Goal: Entertainment & Leisure: Browse casually

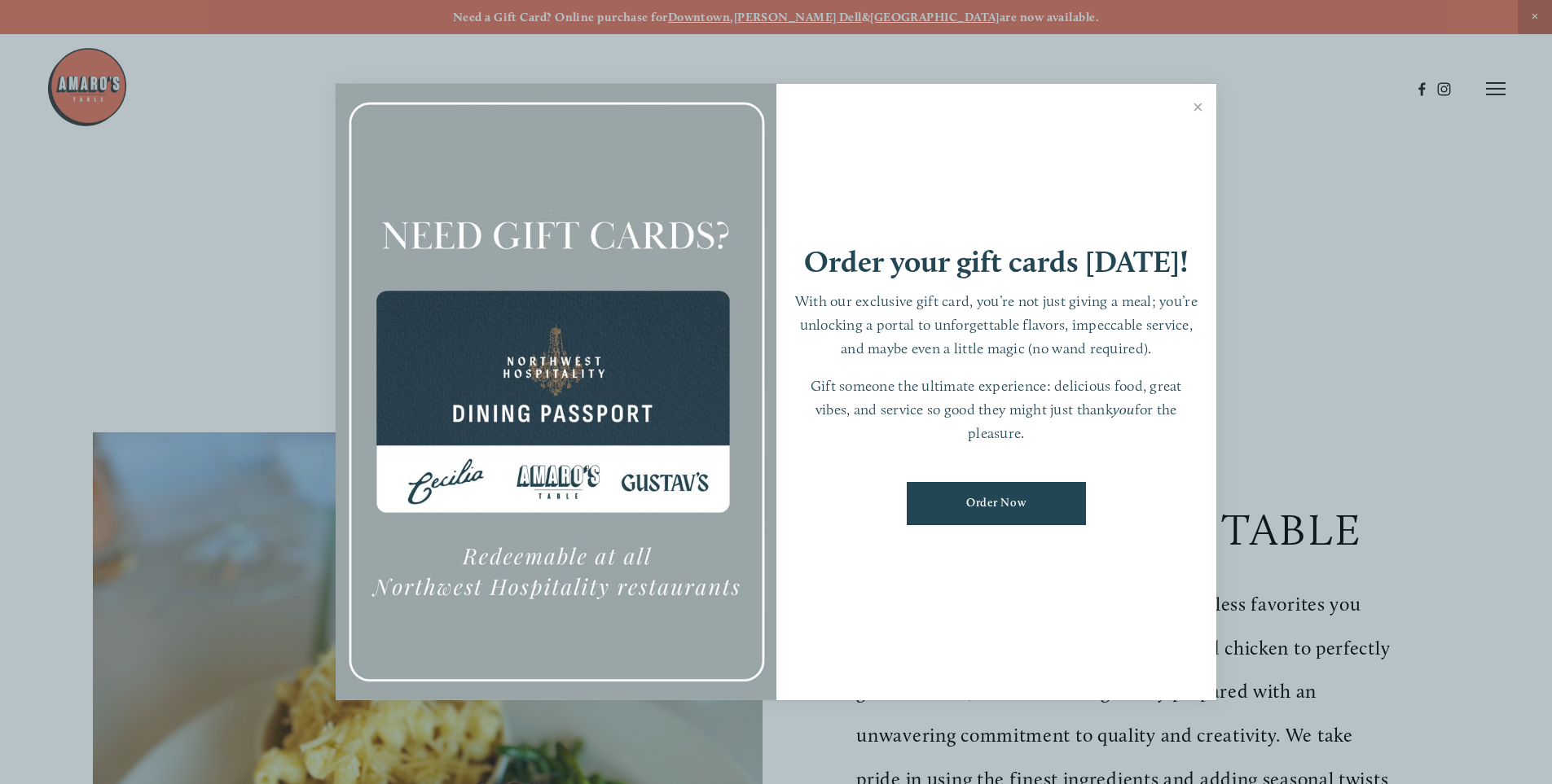
click at [1198, 97] on link "Close" at bounding box center [1198, 109] width 32 height 46
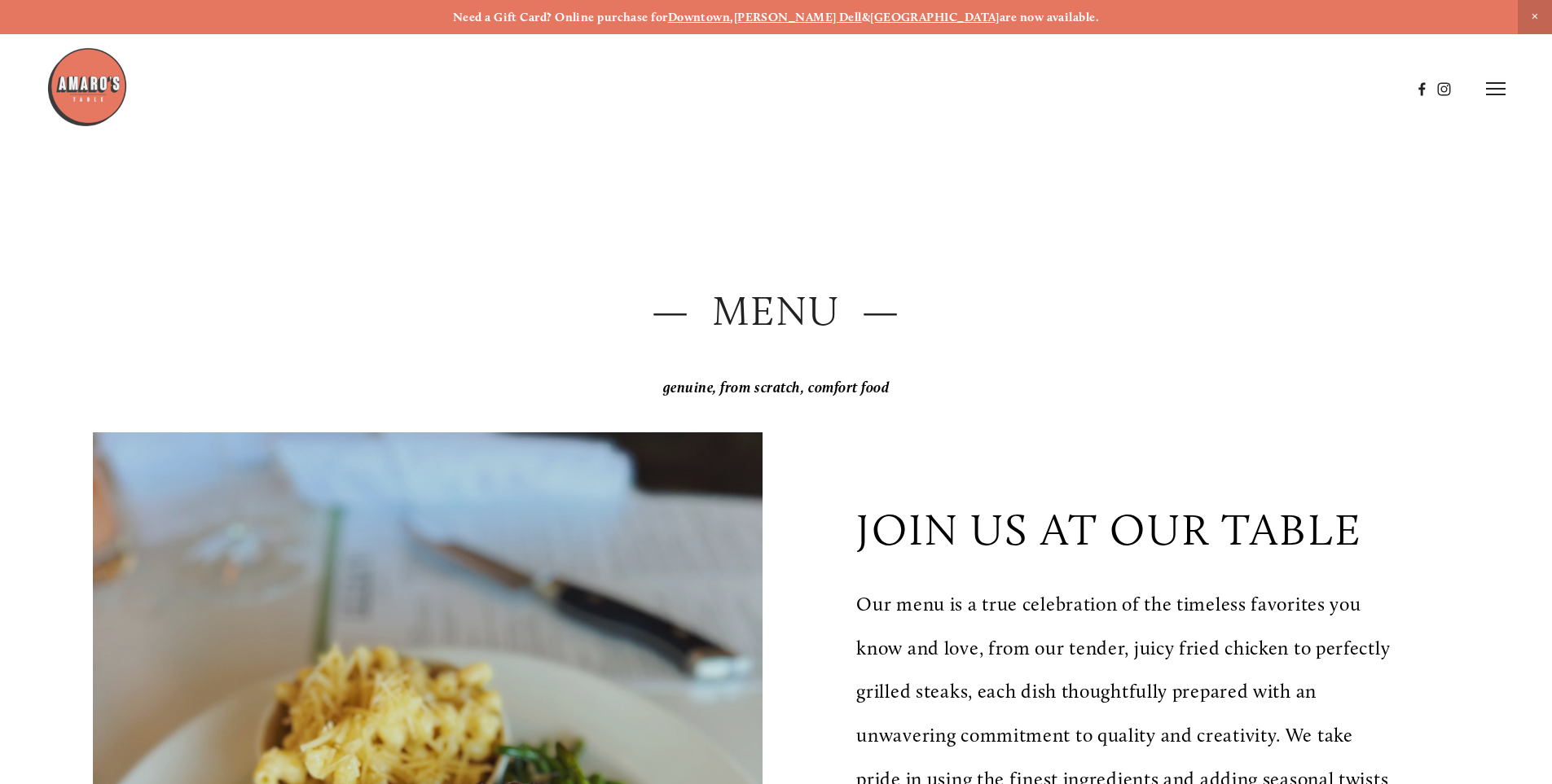
click at [1200, 106] on div at bounding box center [728, 89] width 1365 height 85
click at [1502, 85] on icon at bounding box center [1495, 89] width 20 height 15
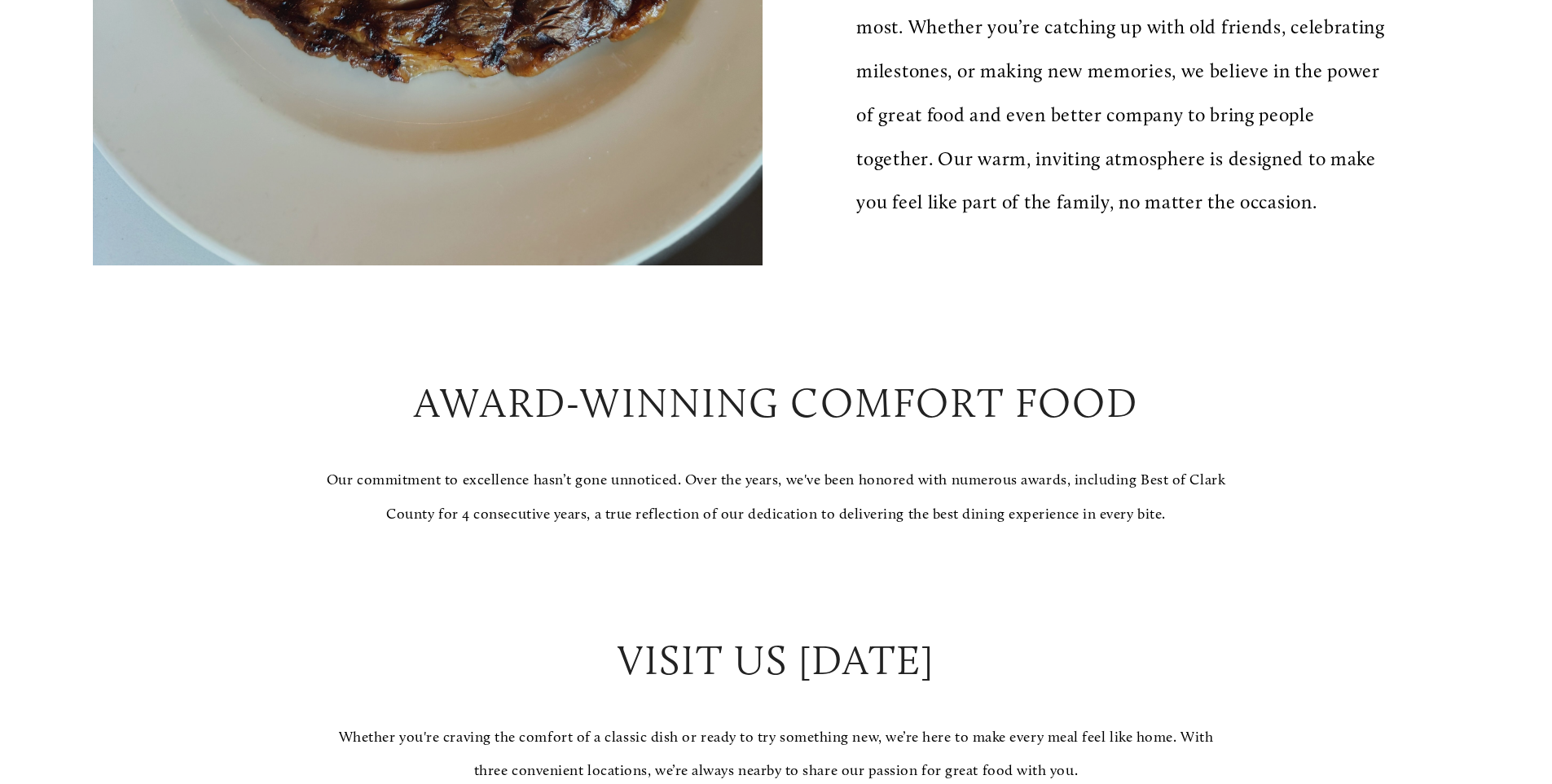
scroll to position [1710, 0]
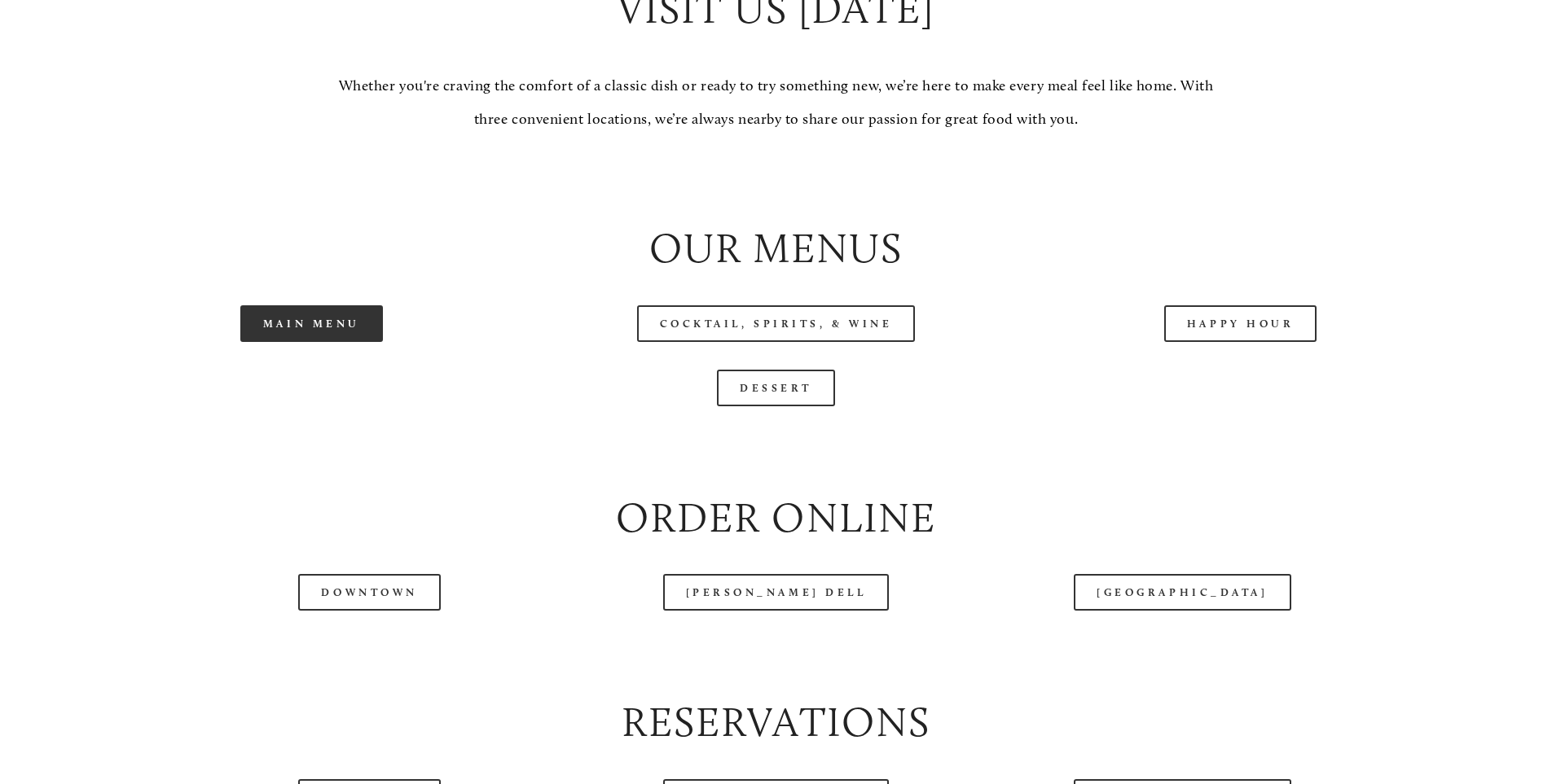
click at [304, 342] on link "Main Menu" at bounding box center [312, 323] width 143 height 36
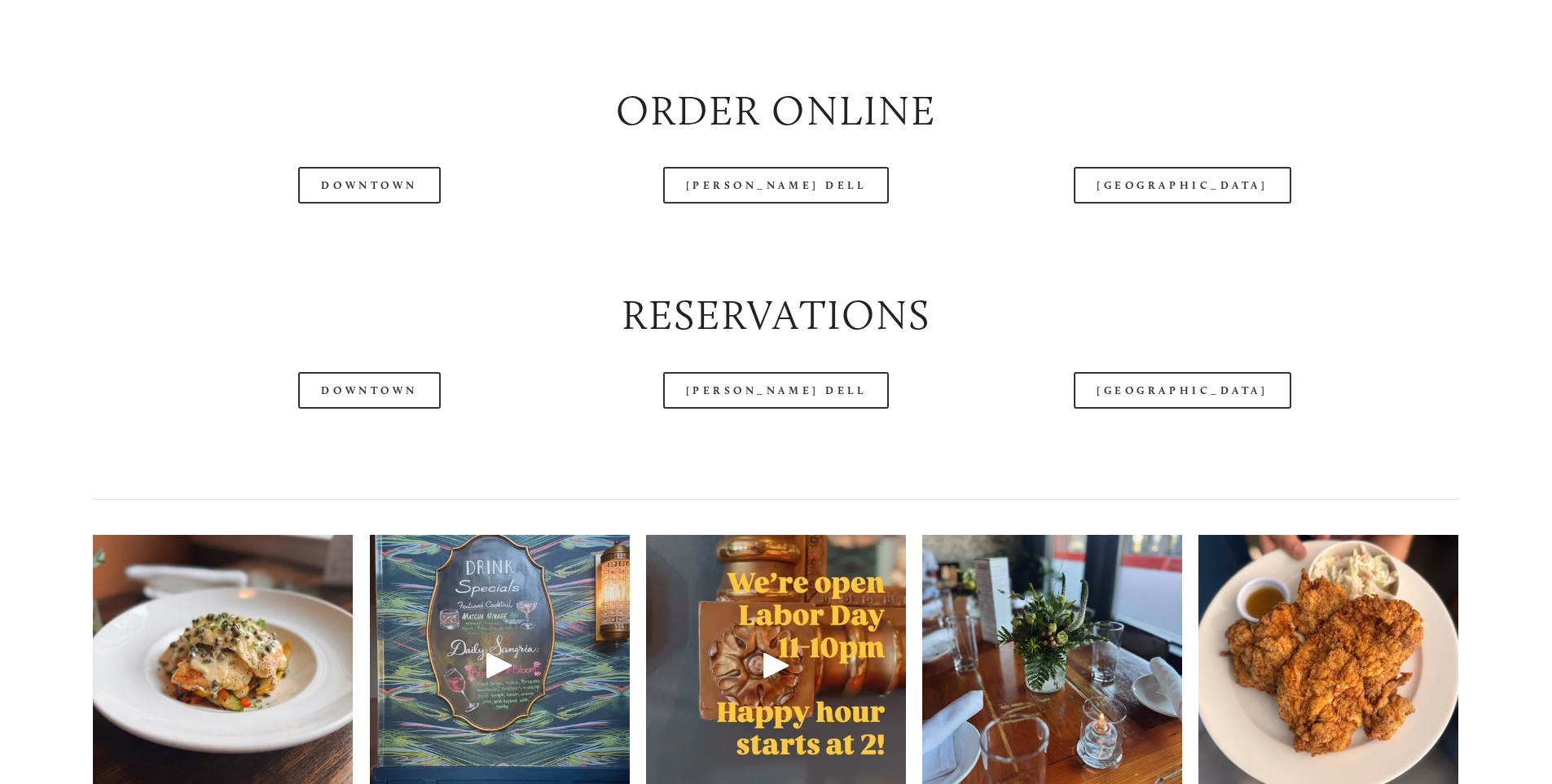
scroll to position [2442, 0]
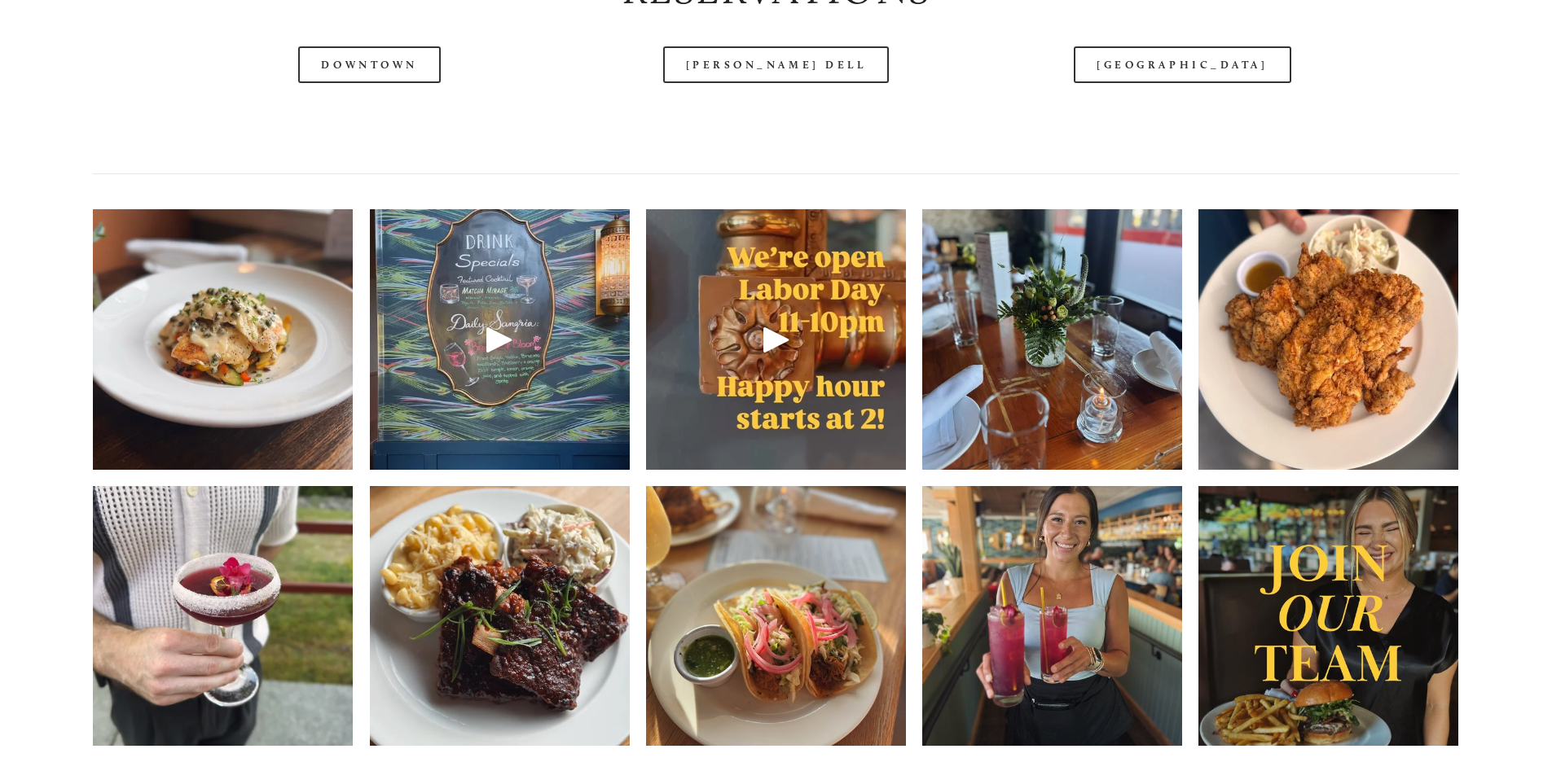
click at [1312, 381] on img at bounding box center [1328, 338] width 260 height 346
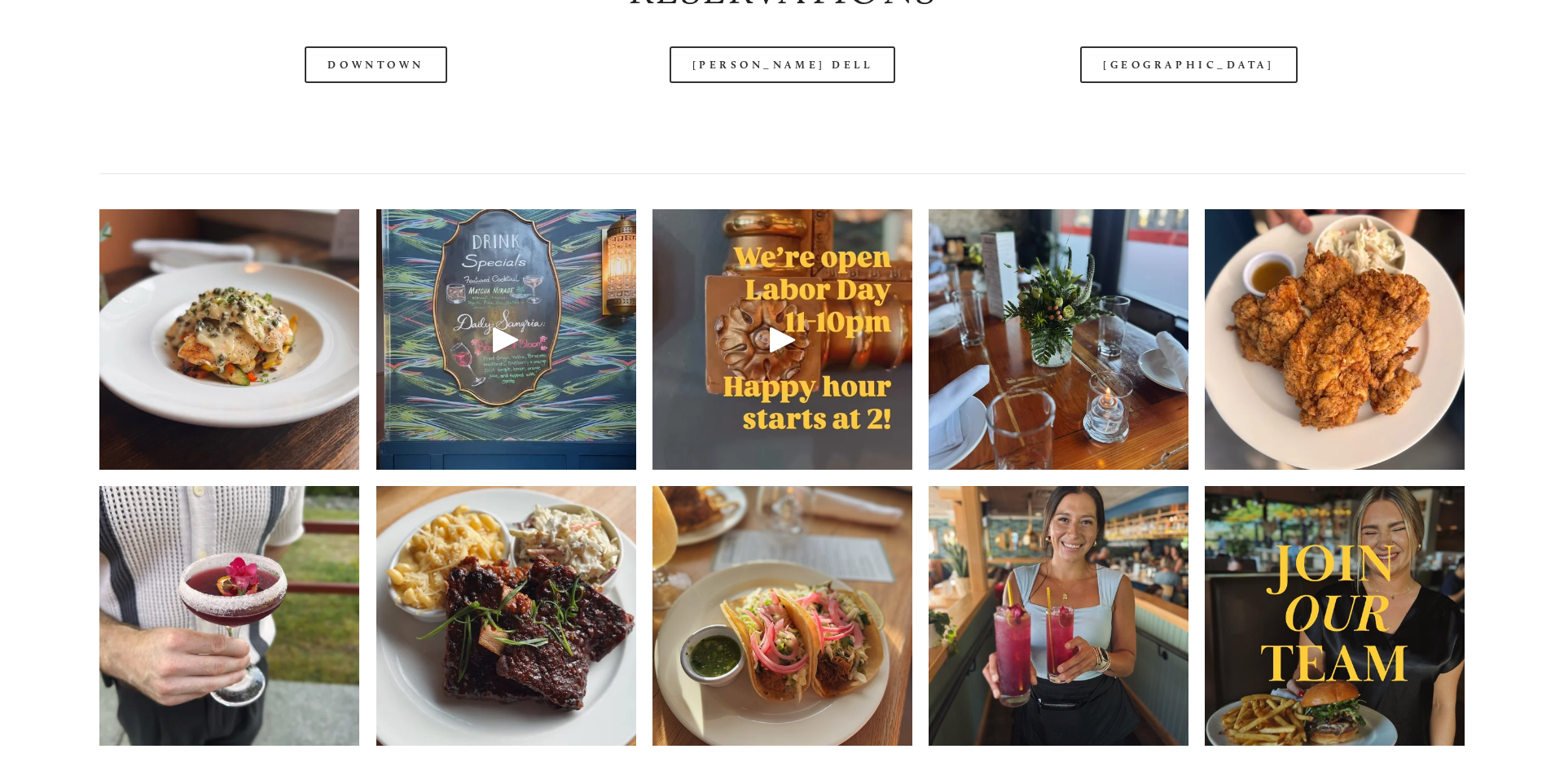
scroll to position [2400, 0]
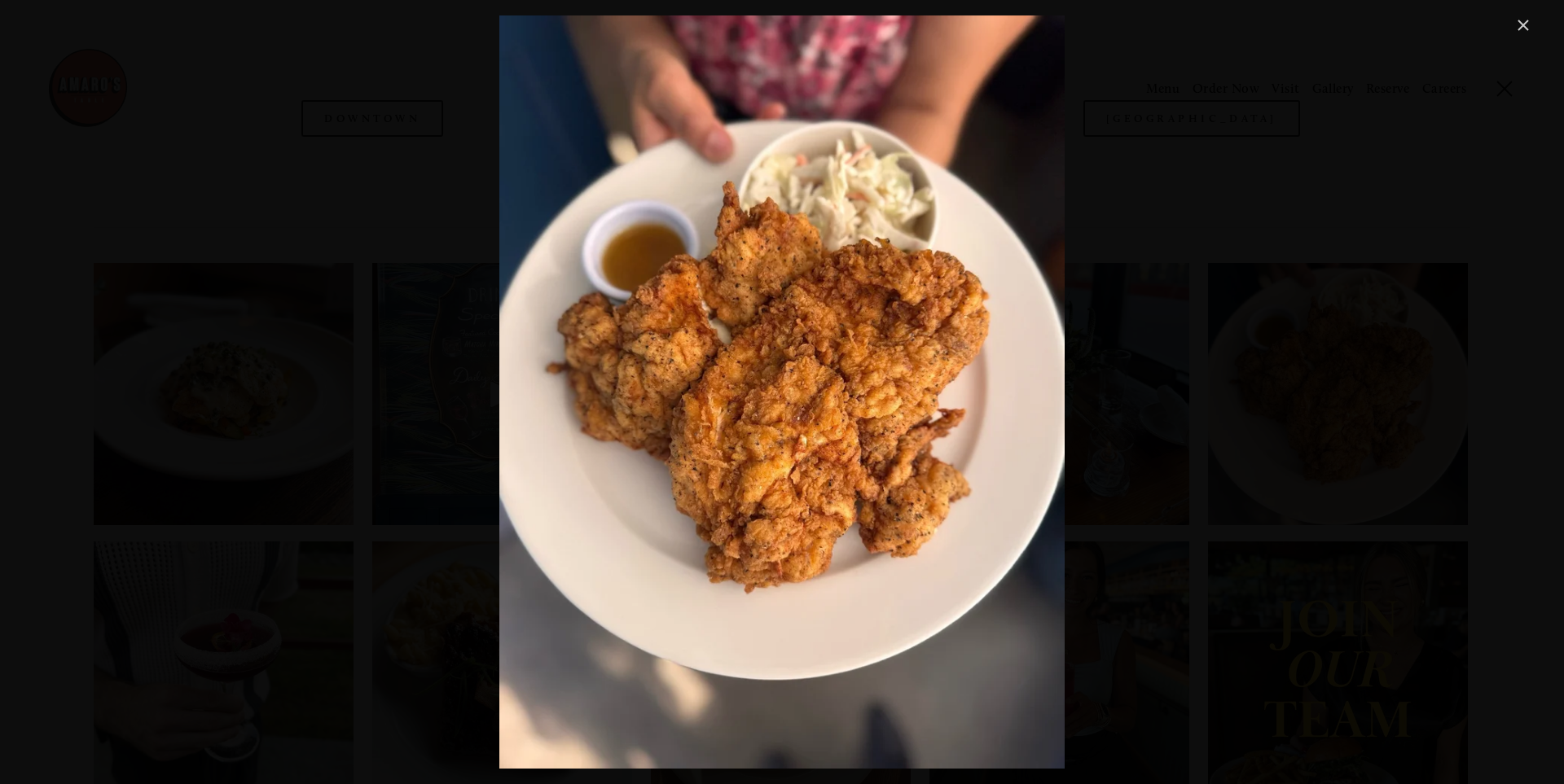
click at [1524, 23] on link "Close" at bounding box center [1523, 25] width 20 height 20
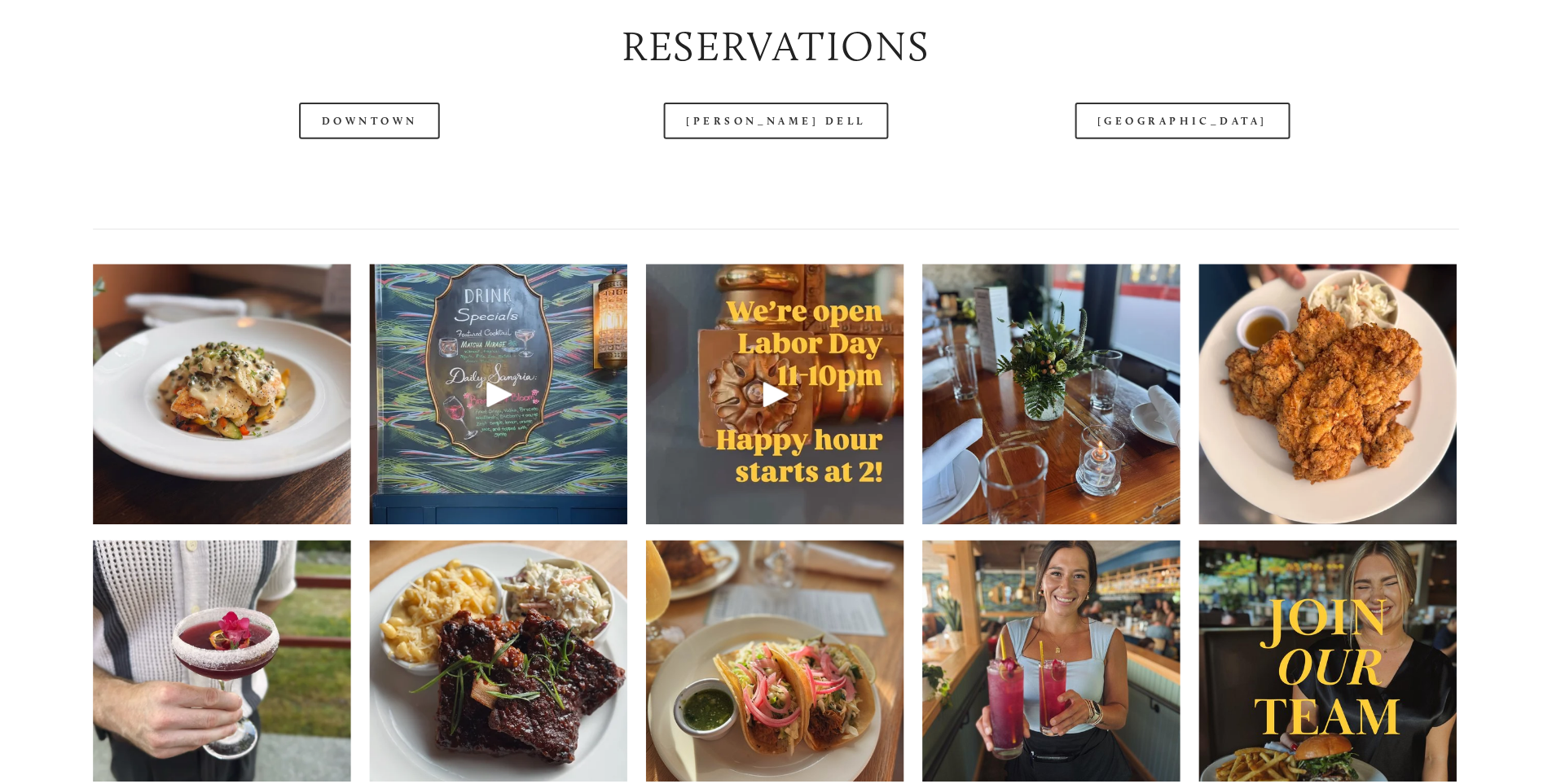
scroll to position [2442, 0]
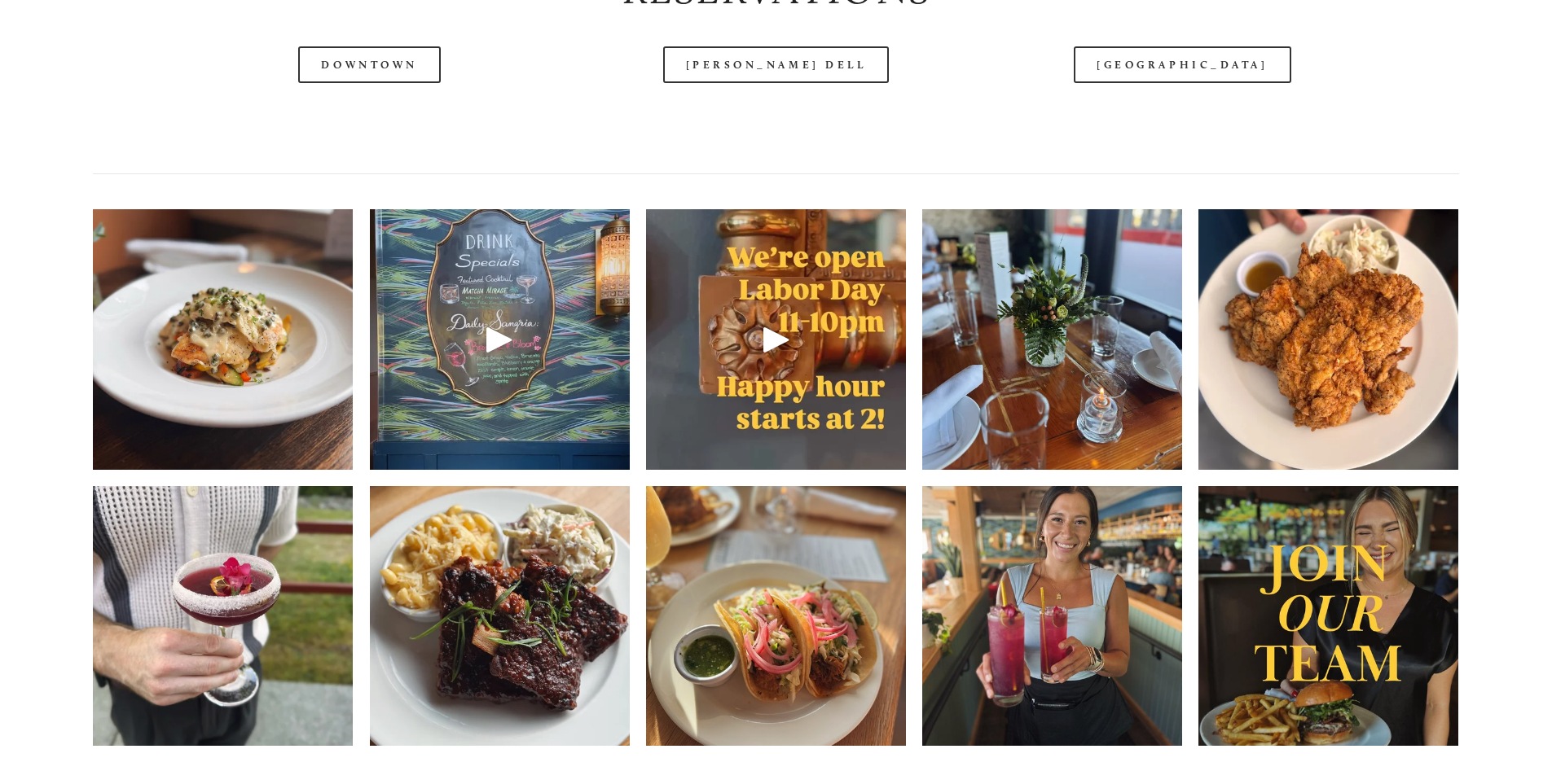
click at [211, 395] on img at bounding box center [223, 338] width 260 height 346
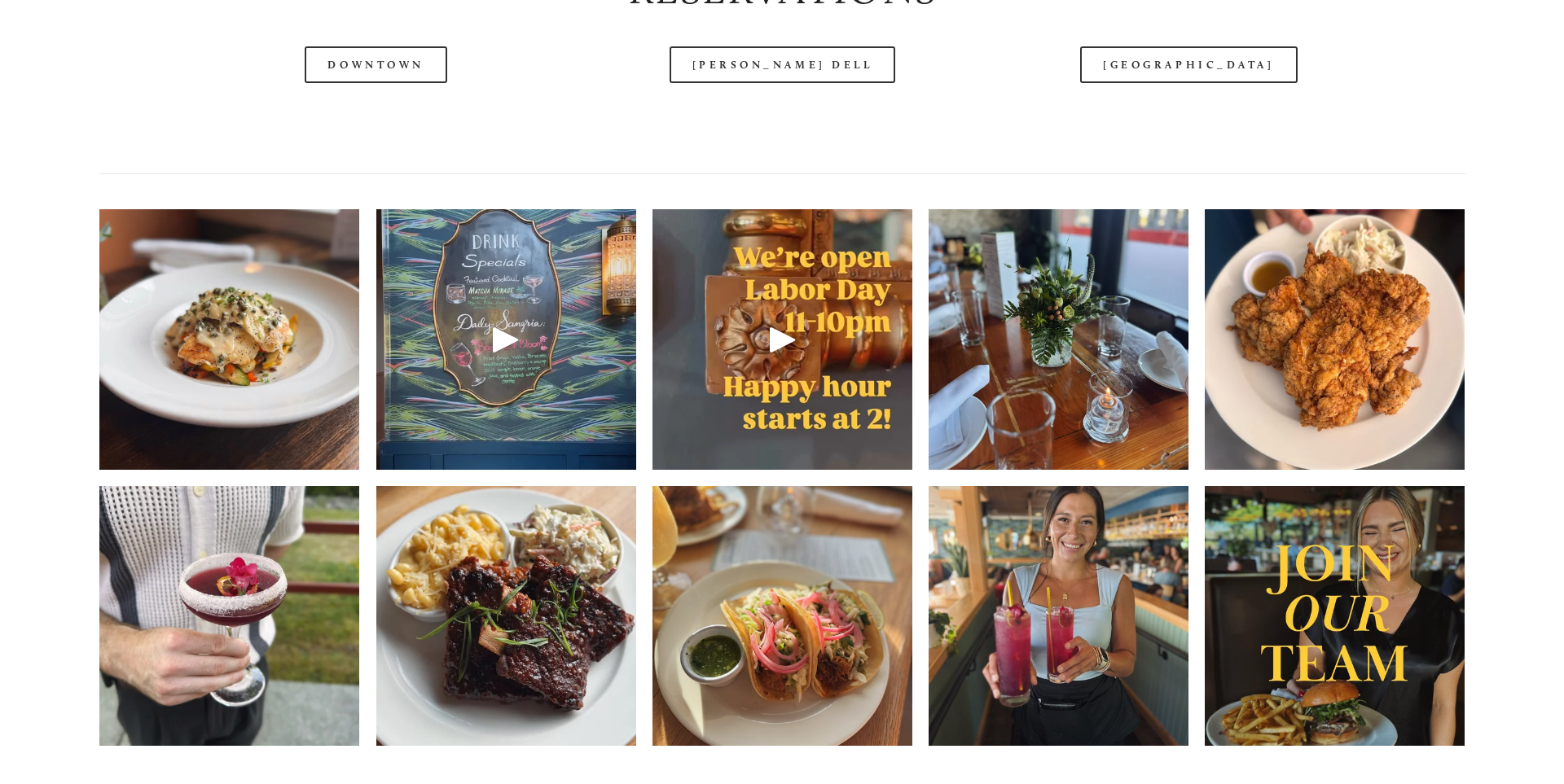
scroll to position [2400, 0]
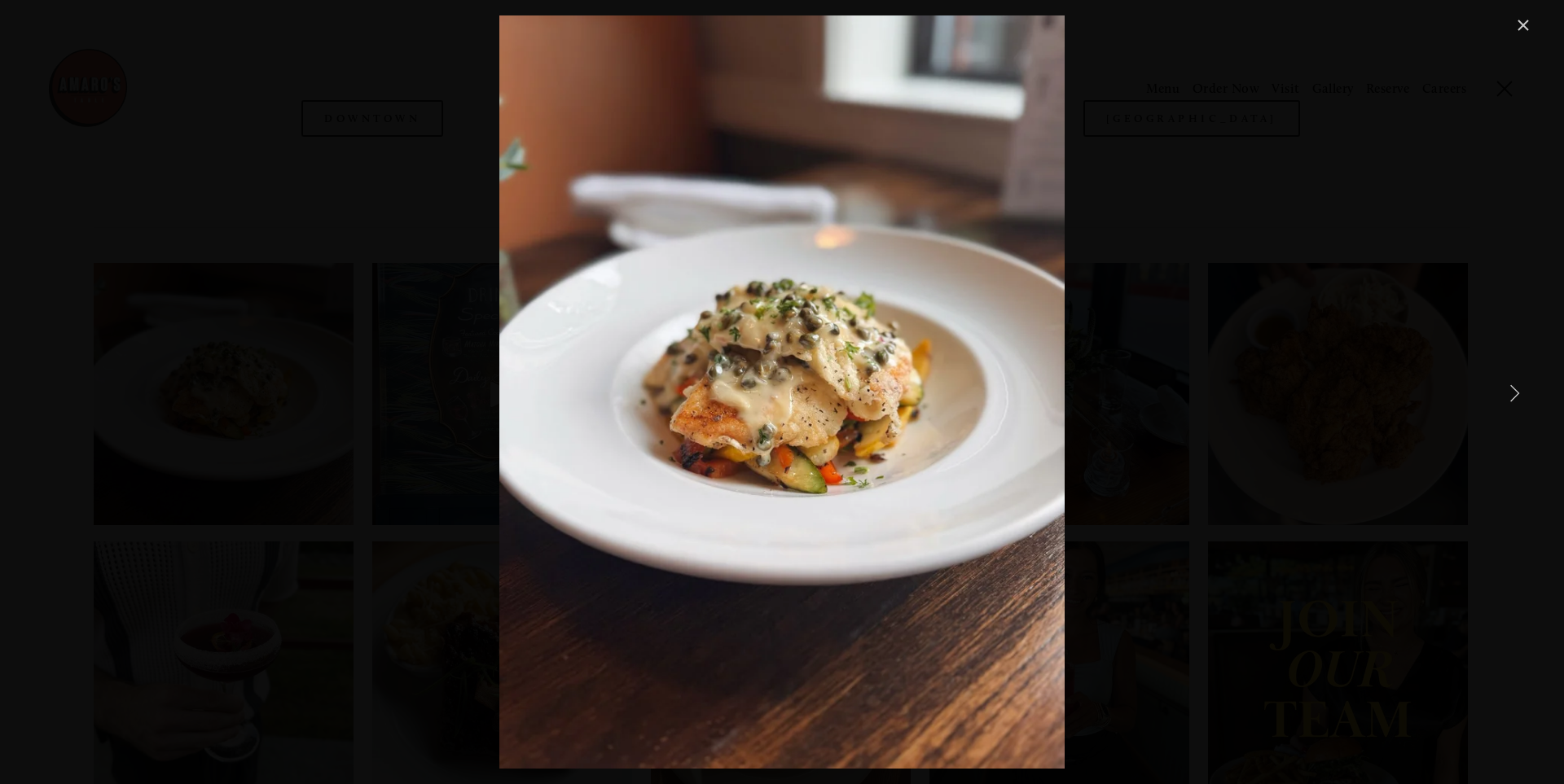
click at [1521, 27] on link "Close" at bounding box center [1523, 25] width 20 height 20
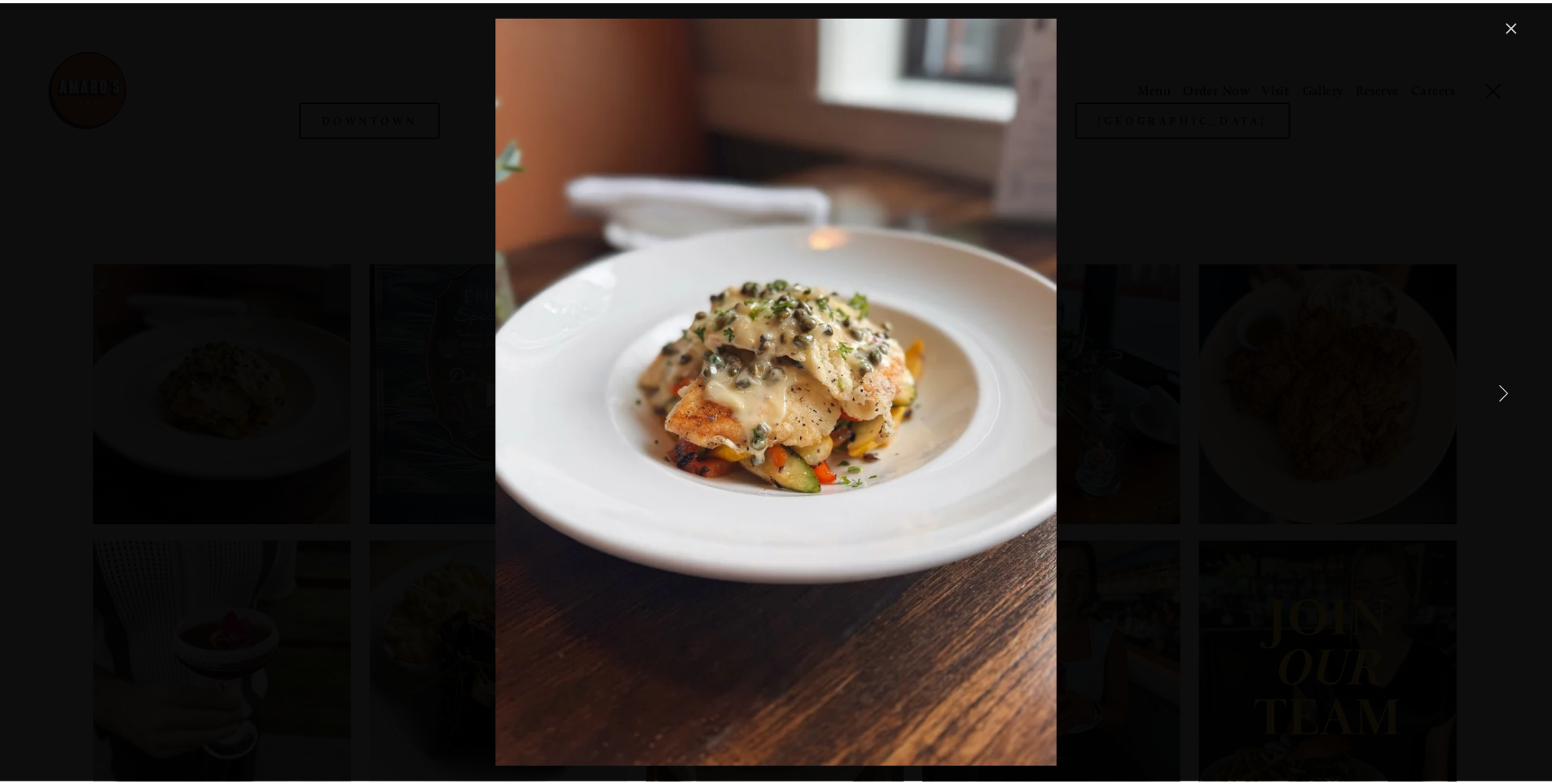
scroll to position [2442, 0]
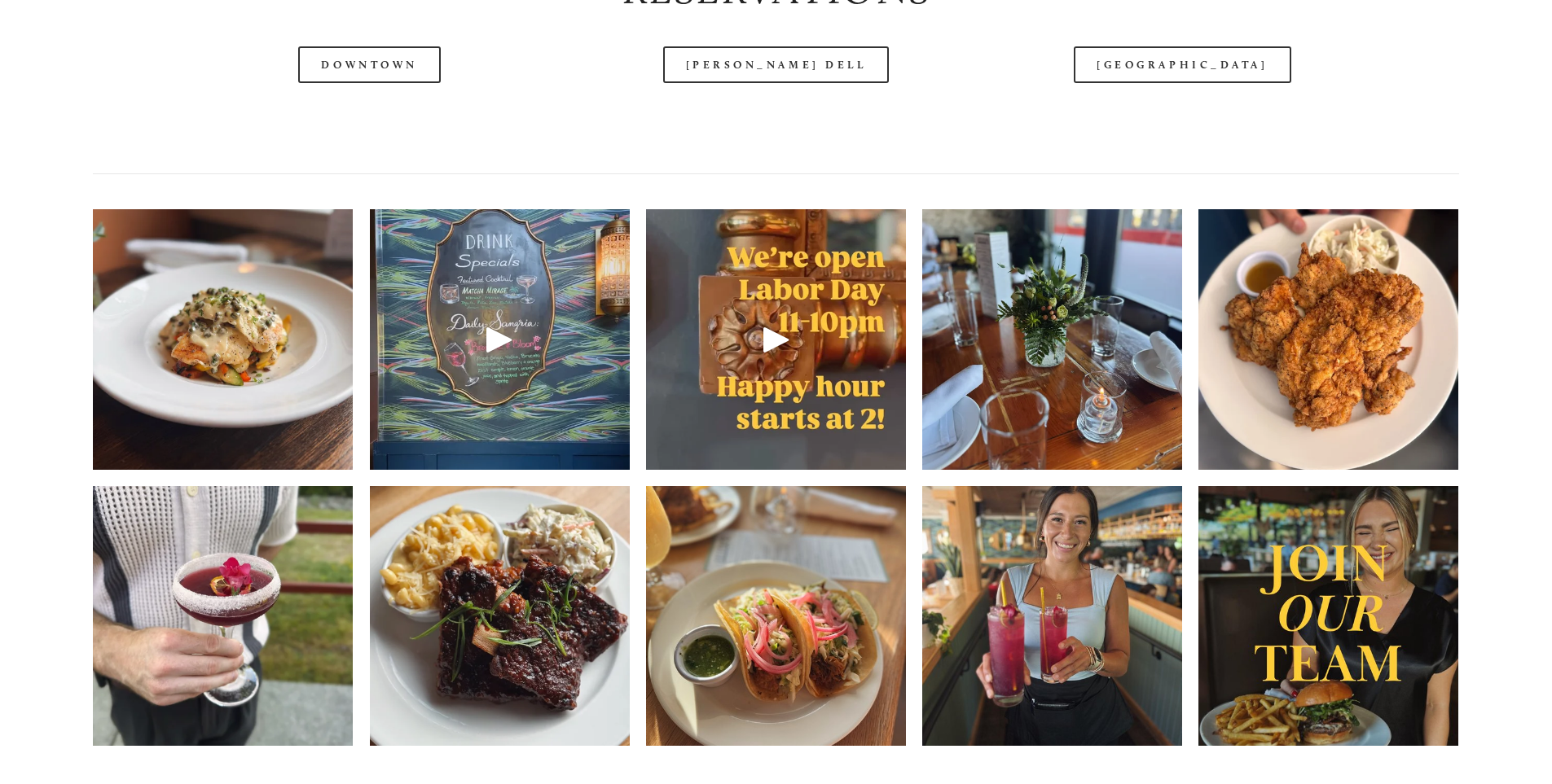
click at [434, 658] on img at bounding box center [499, 615] width 260 height 346
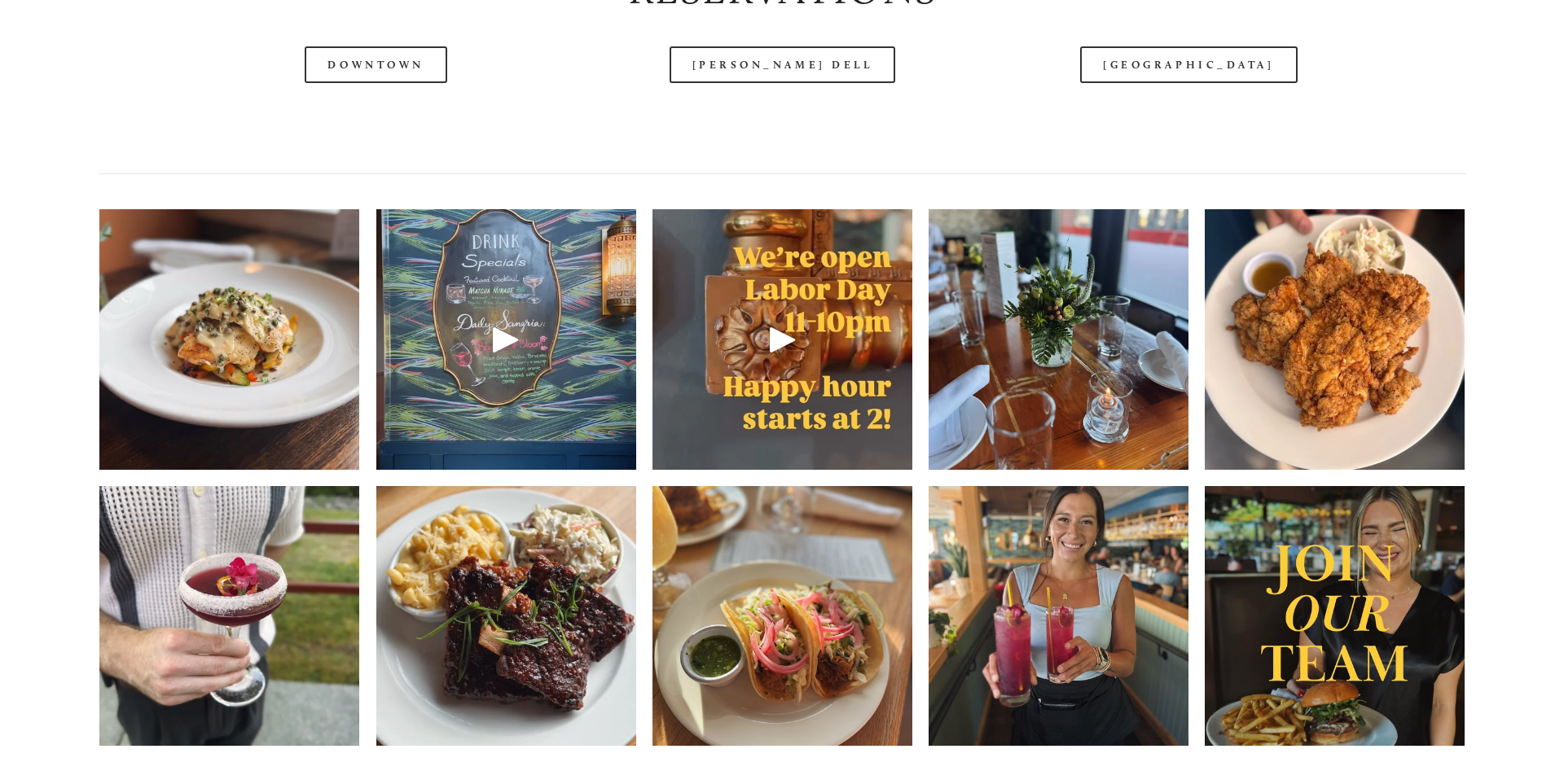
scroll to position [2400, 0]
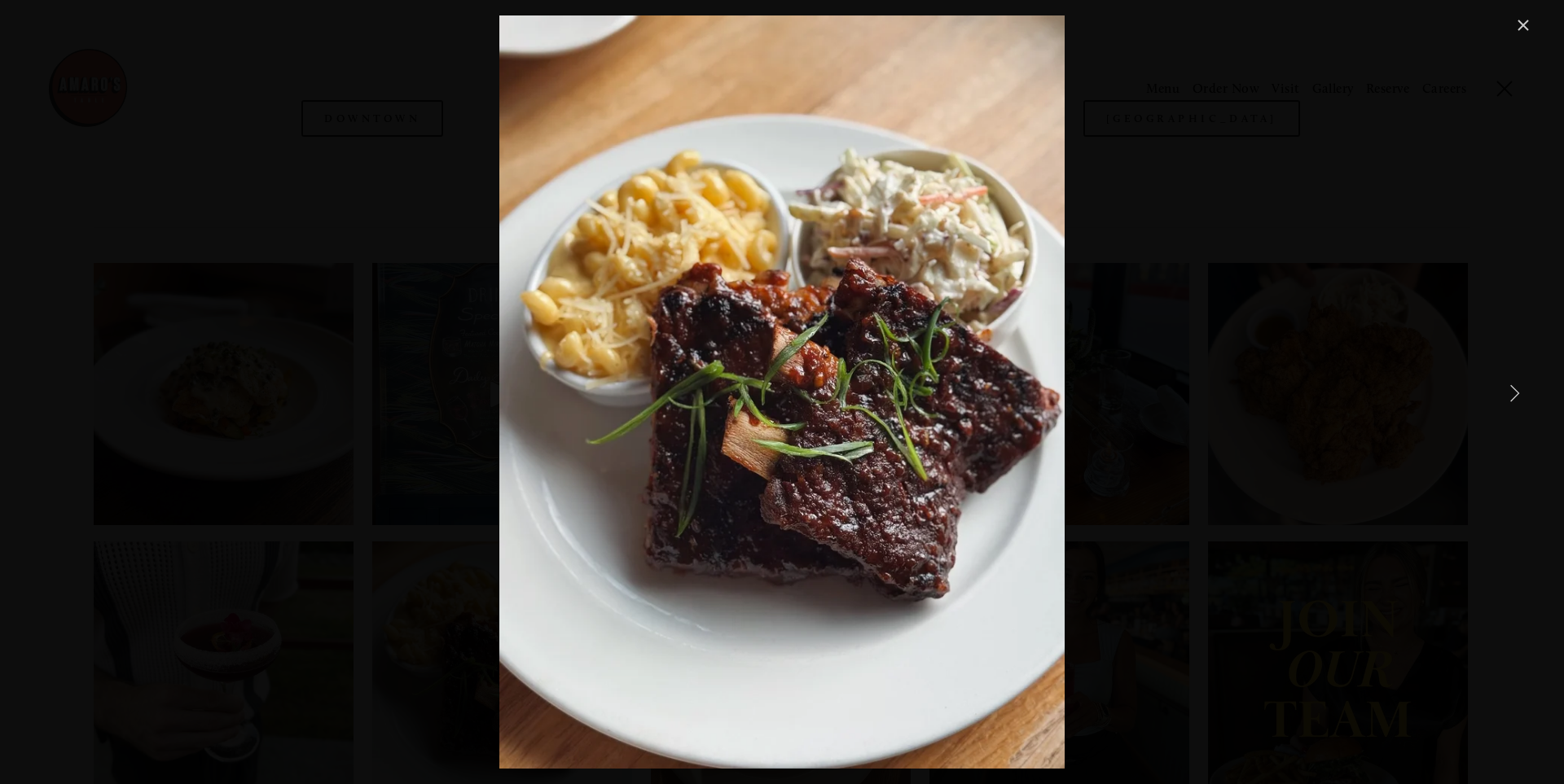
click at [1231, 420] on div "Peak summer calls for fall-off-the-bone barbecue ribs 🙌" at bounding box center [782, 392] width 1502 height 753
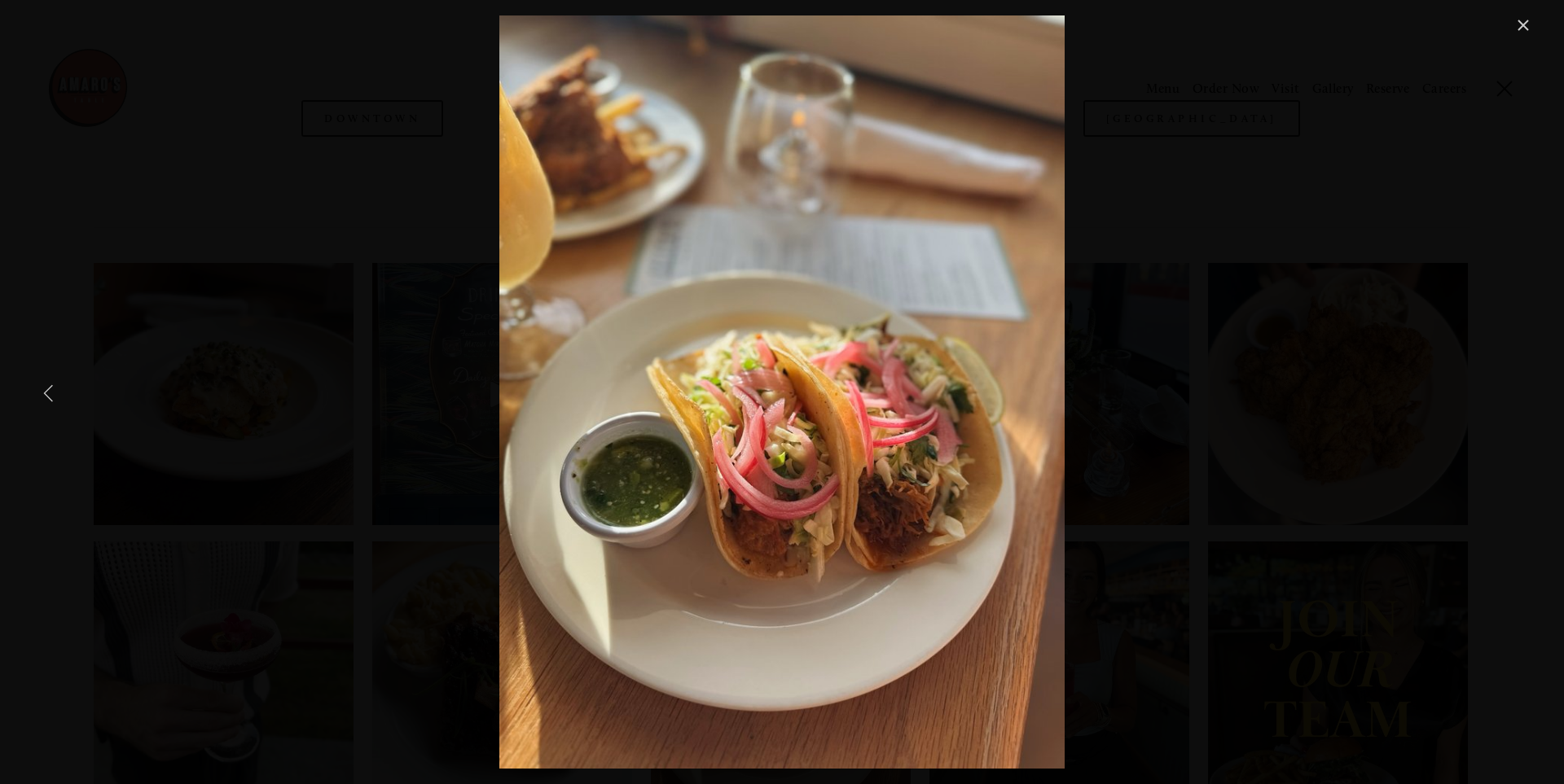
click at [48, 386] on link "Previous Item" at bounding box center [48, 392] width 35 height 35
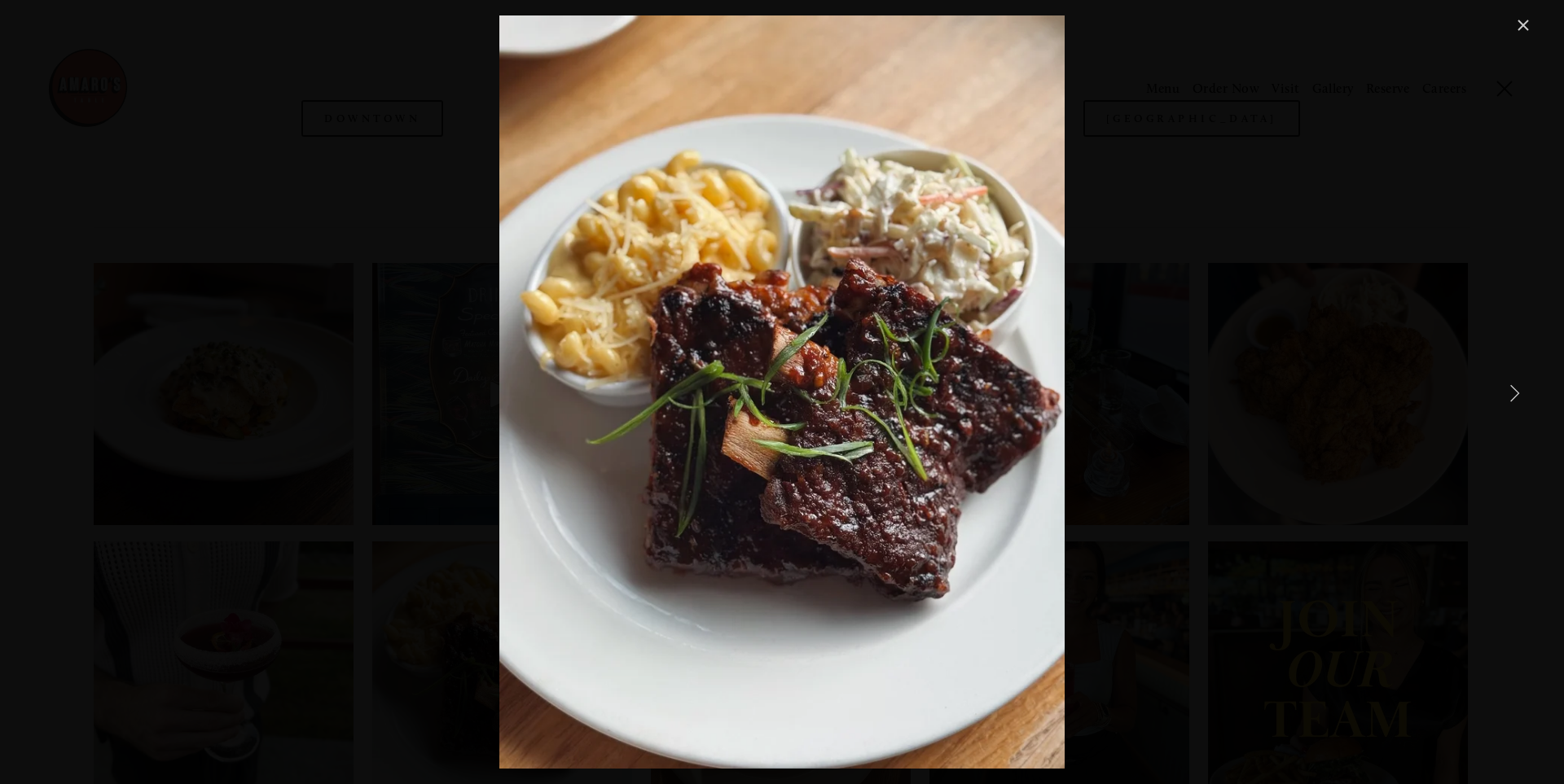
click at [1516, 391] on link "Next Item" at bounding box center [1515, 392] width 35 height 35
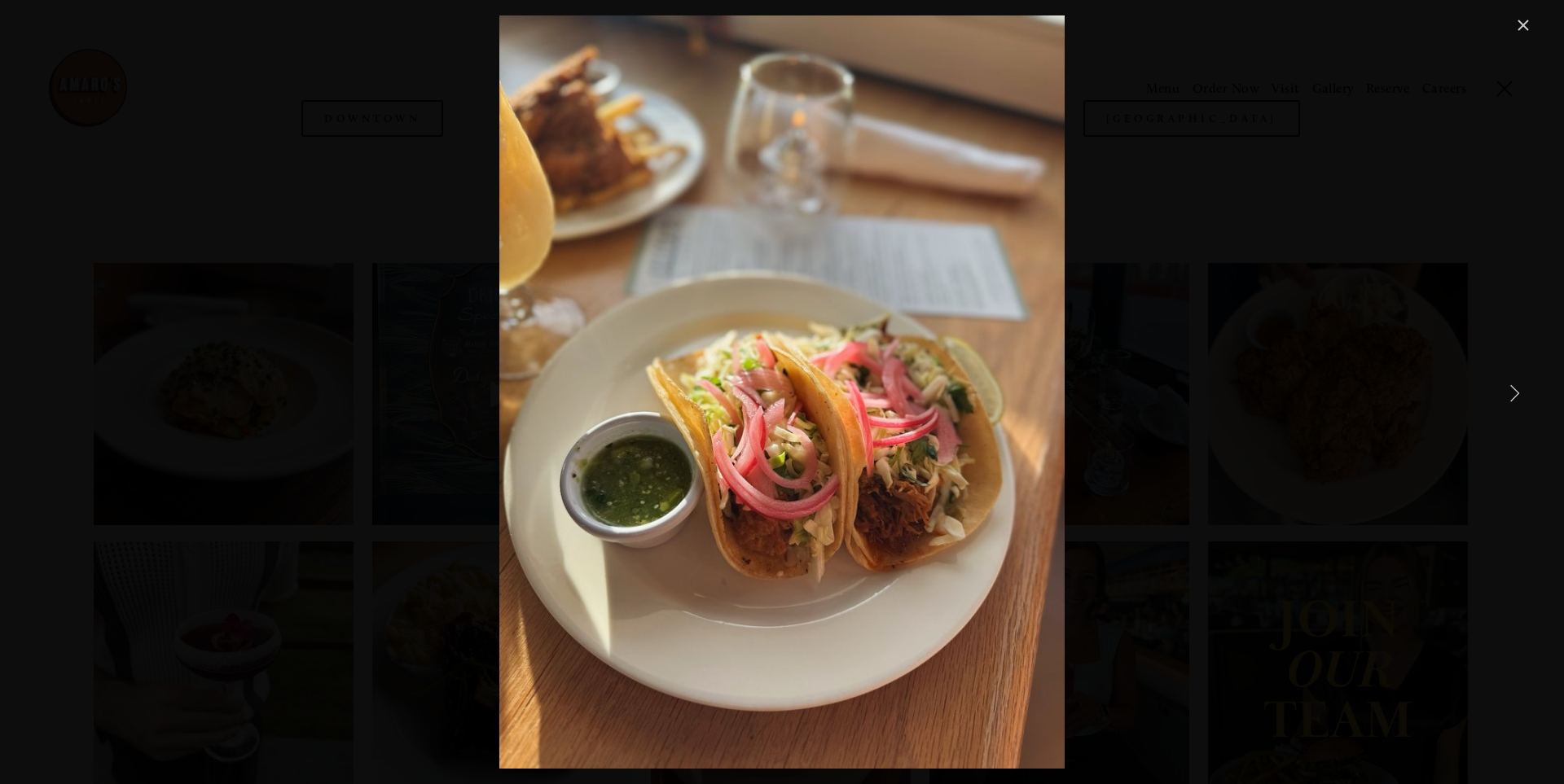
click at [1515, 392] on link "Next Item" at bounding box center [1515, 392] width 35 height 35
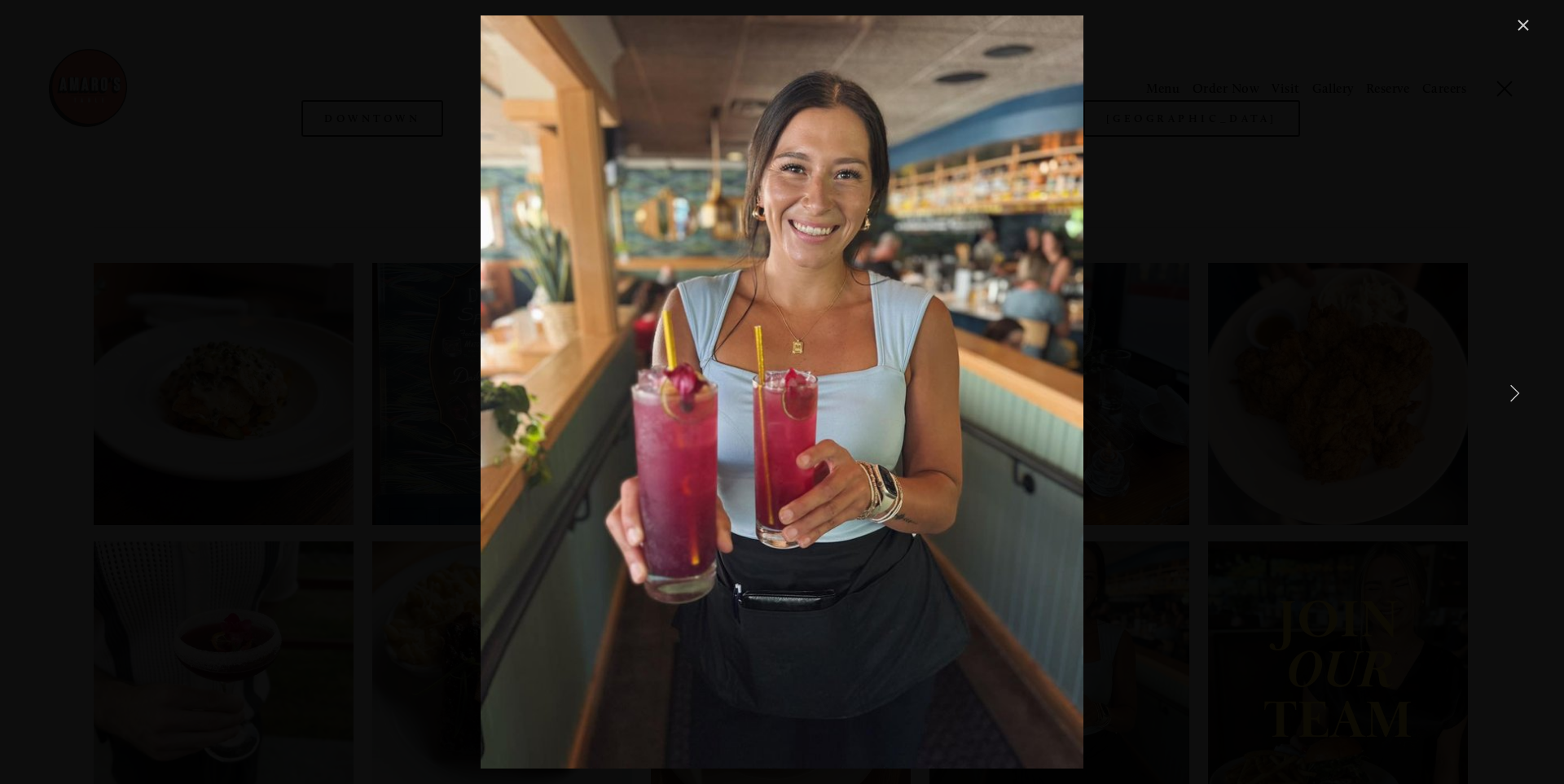
click at [1515, 392] on link "Next Item" at bounding box center [1515, 392] width 35 height 35
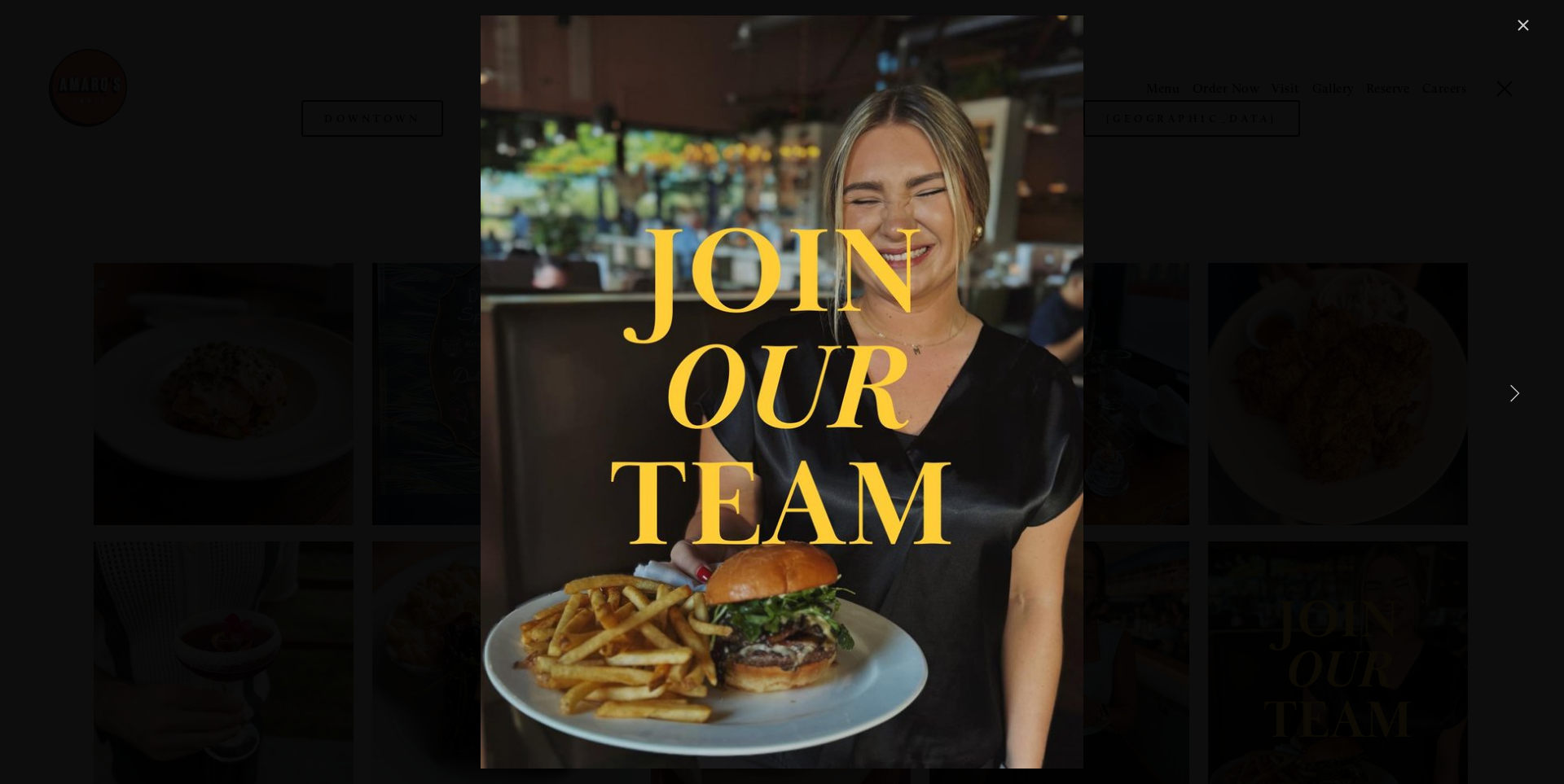
click at [1515, 392] on link "Next Item" at bounding box center [1515, 392] width 35 height 35
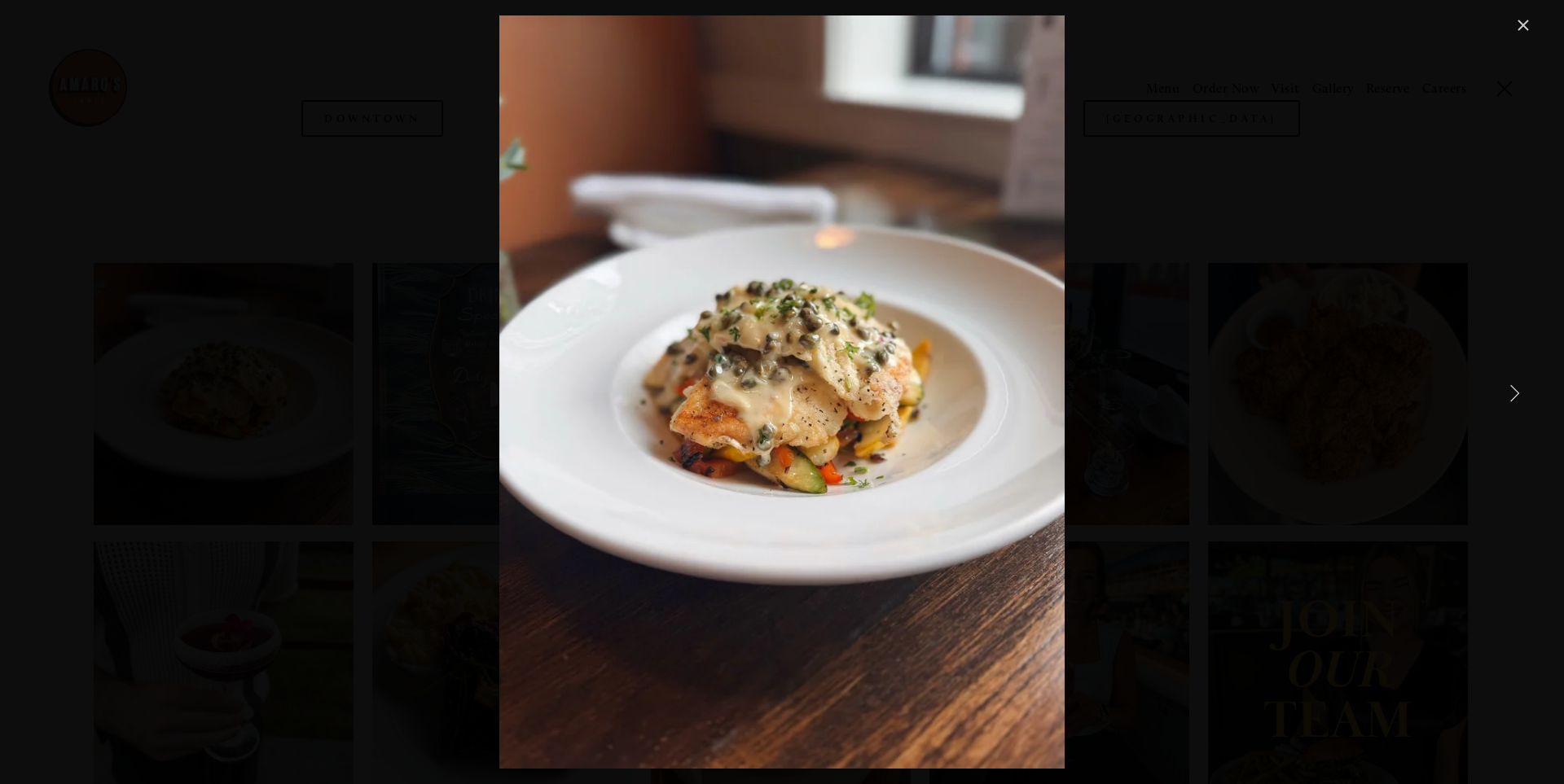
click at [1515, 392] on link "Next Item" at bounding box center [1515, 392] width 35 height 35
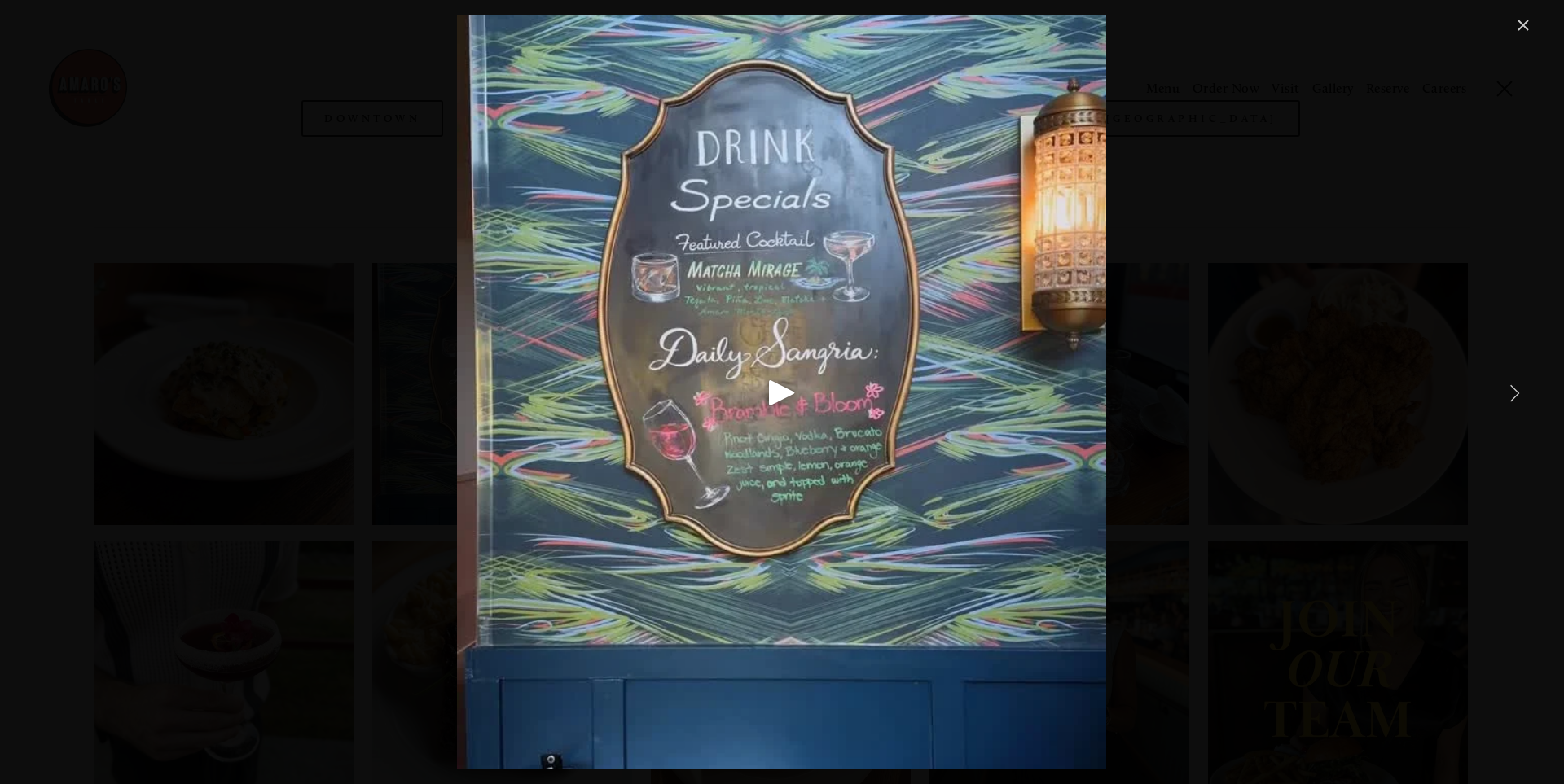
click at [1515, 392] on link "Next Item" at bounding box center [1515, 392] width 35 height 35
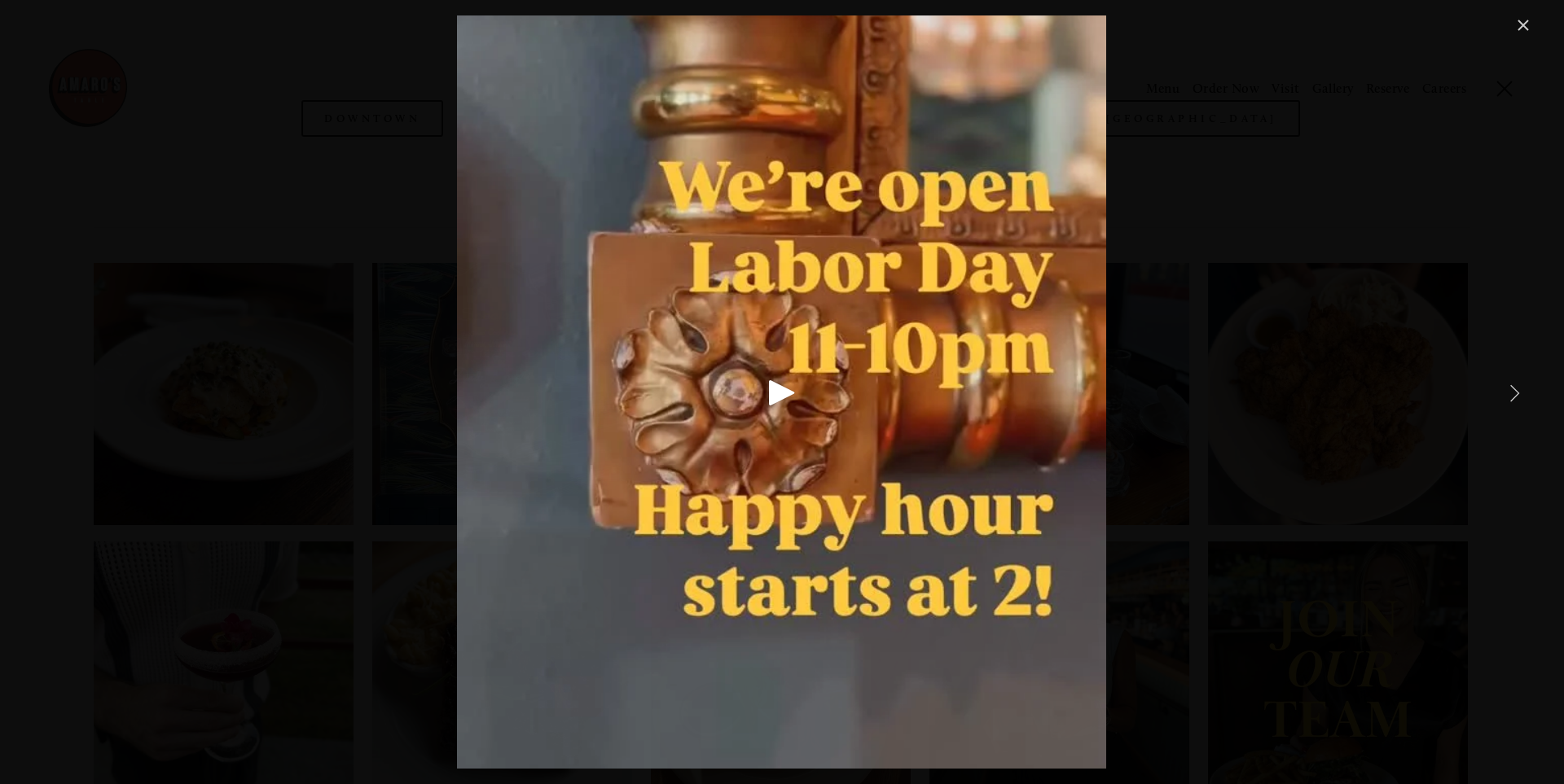
click at [1515, 392] on link "Next Item" at bounding box center [1515, 392] width 35 height 35
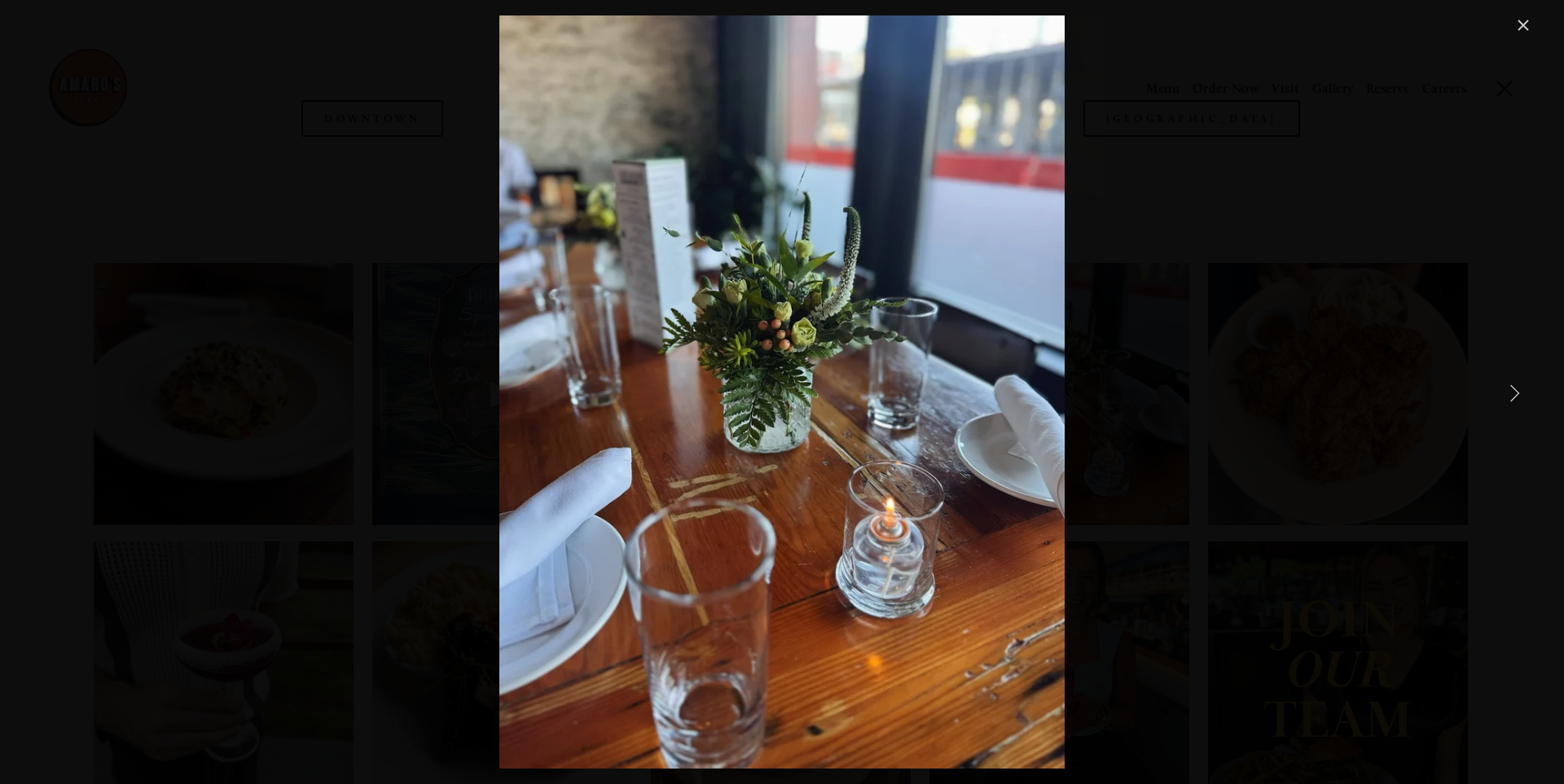
click at [1515, 392] on link "Next Item" at bounding box center [1515, 392] width 35 height 35
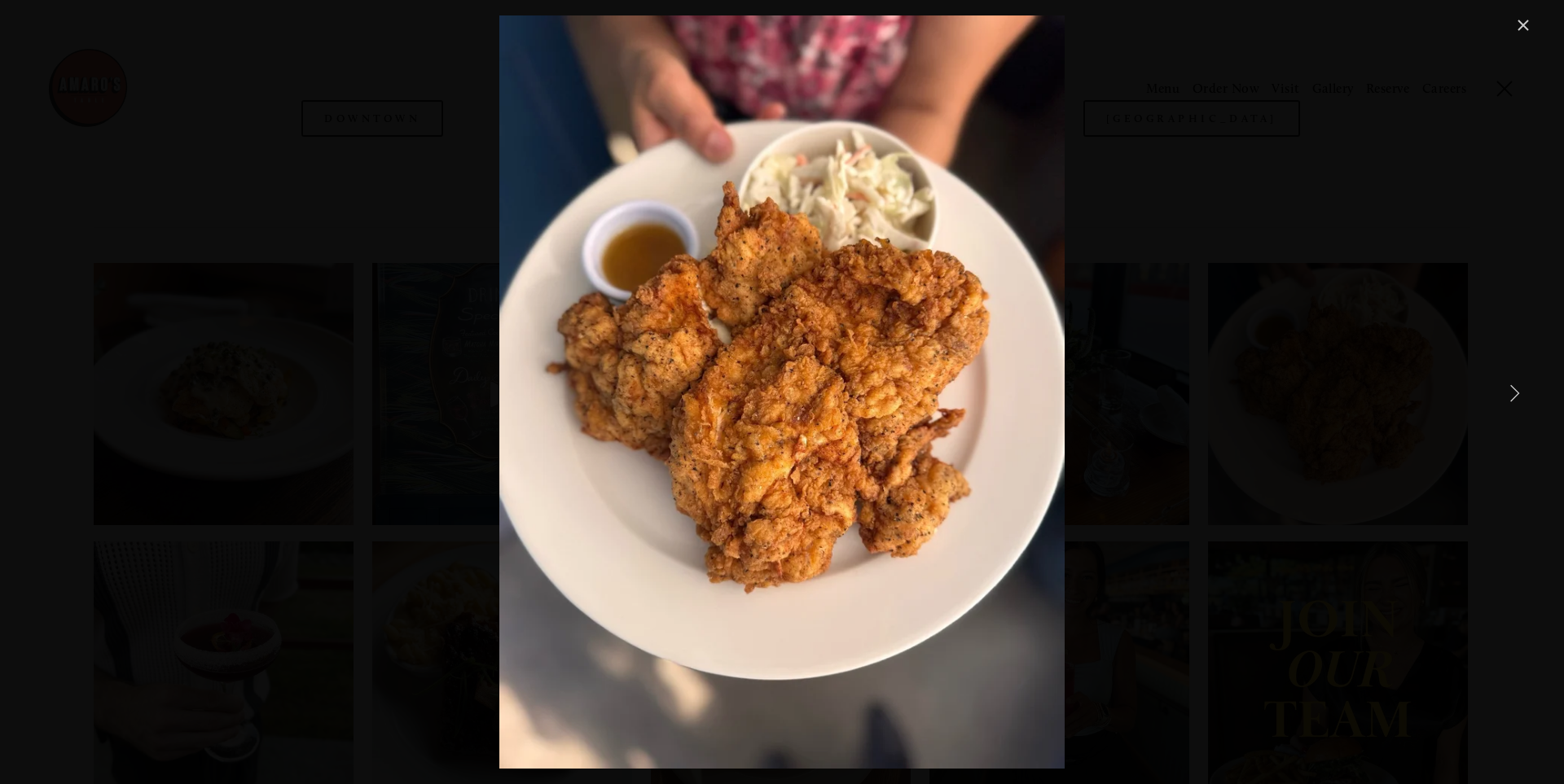
click at [1526, 29] on link "Close" at bounding box center [1523, 25] width 20 height 20
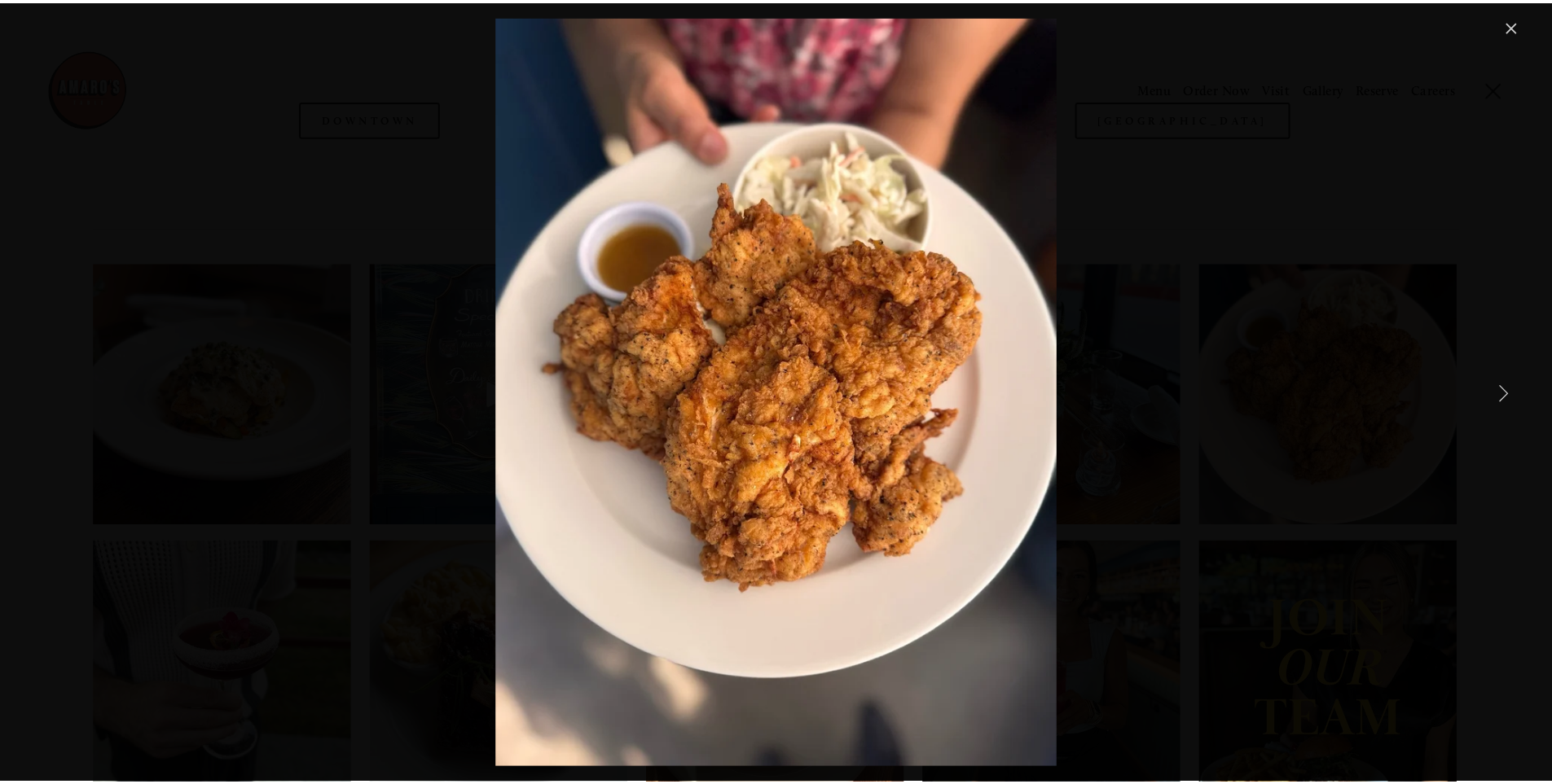
scroll to position [2457, 0]
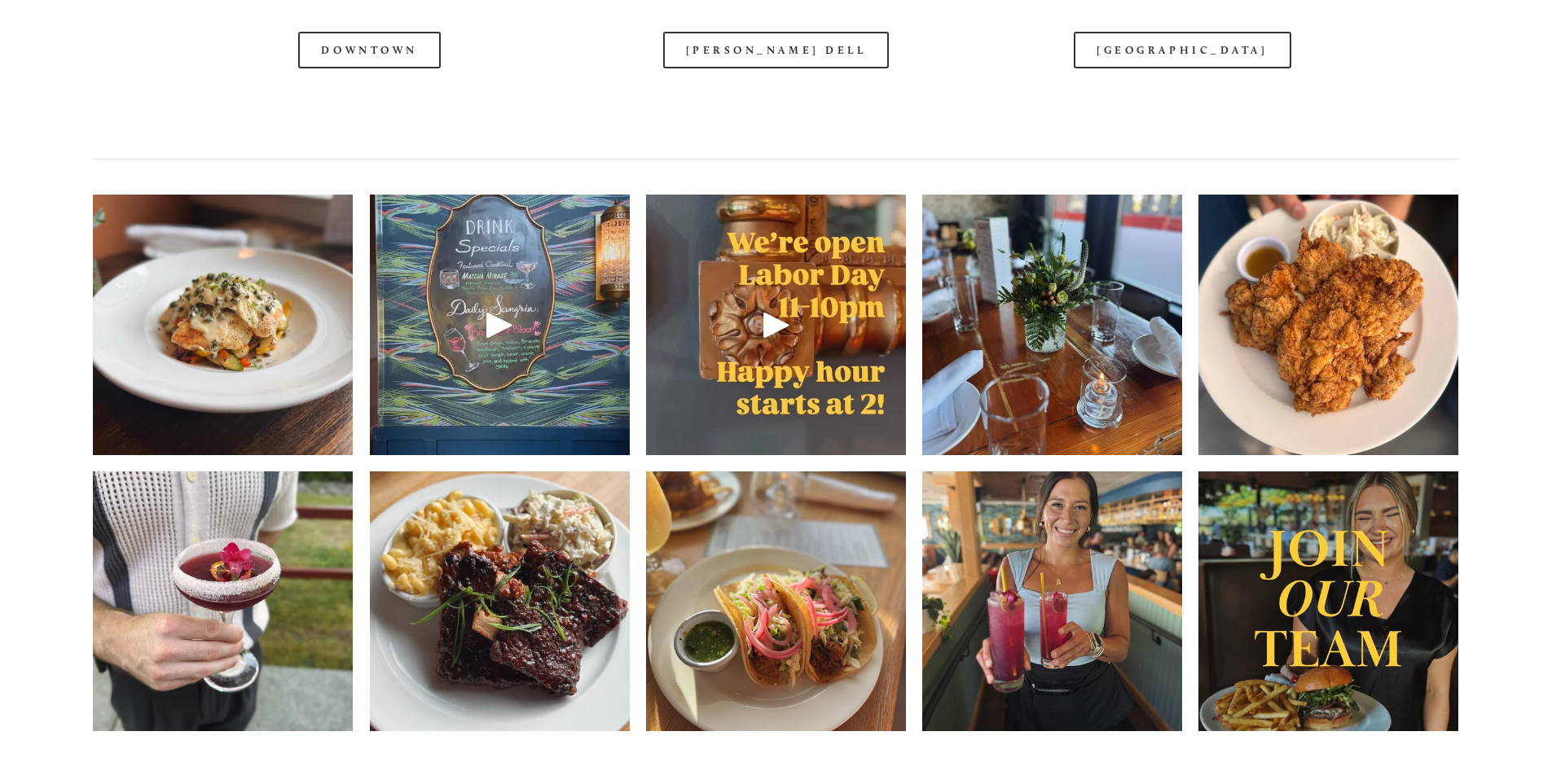
click at [1347, 617] on img at bounding box center [1328, 601] width 260 height 324
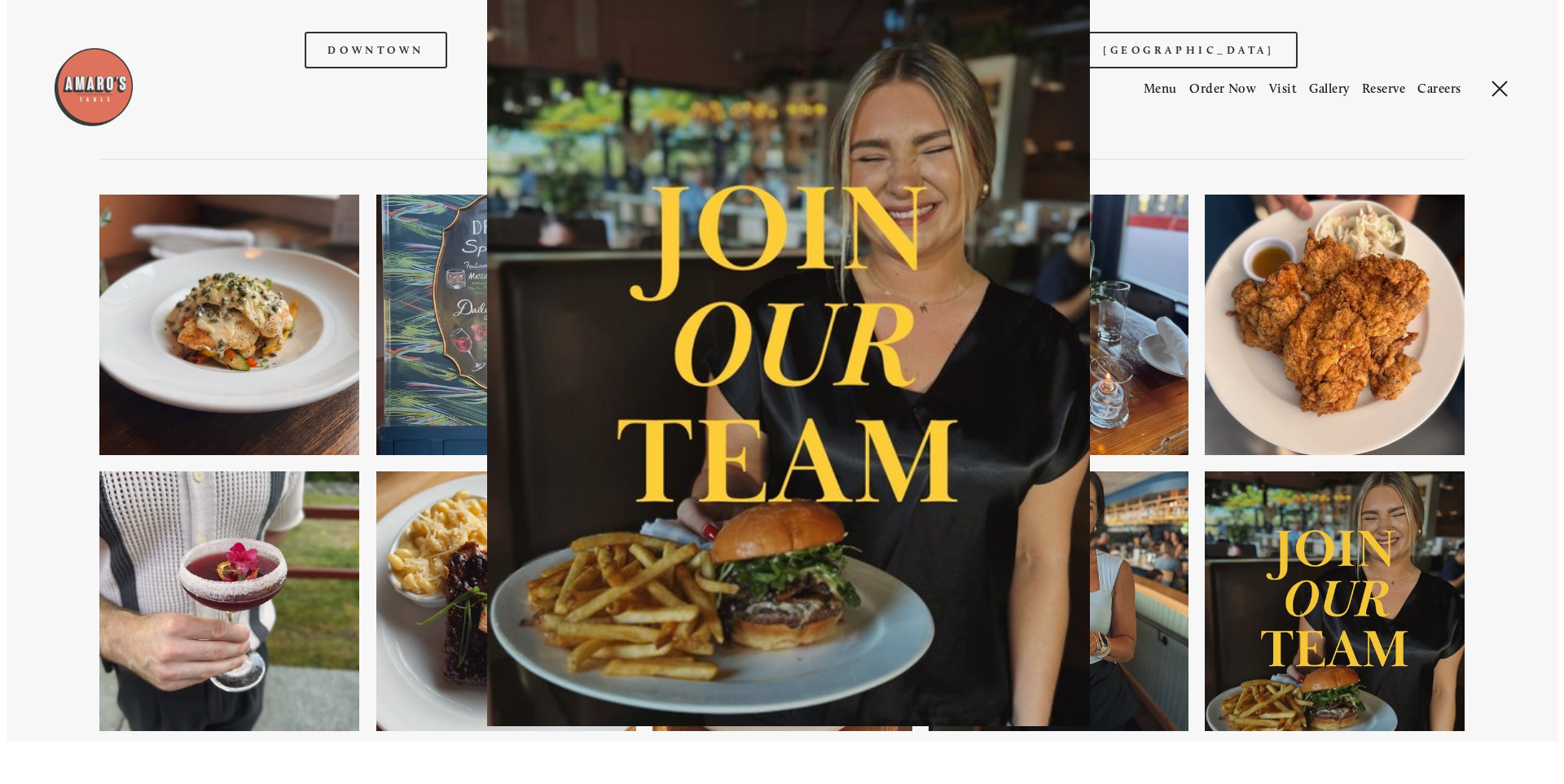
scroll to position [2414, 0]
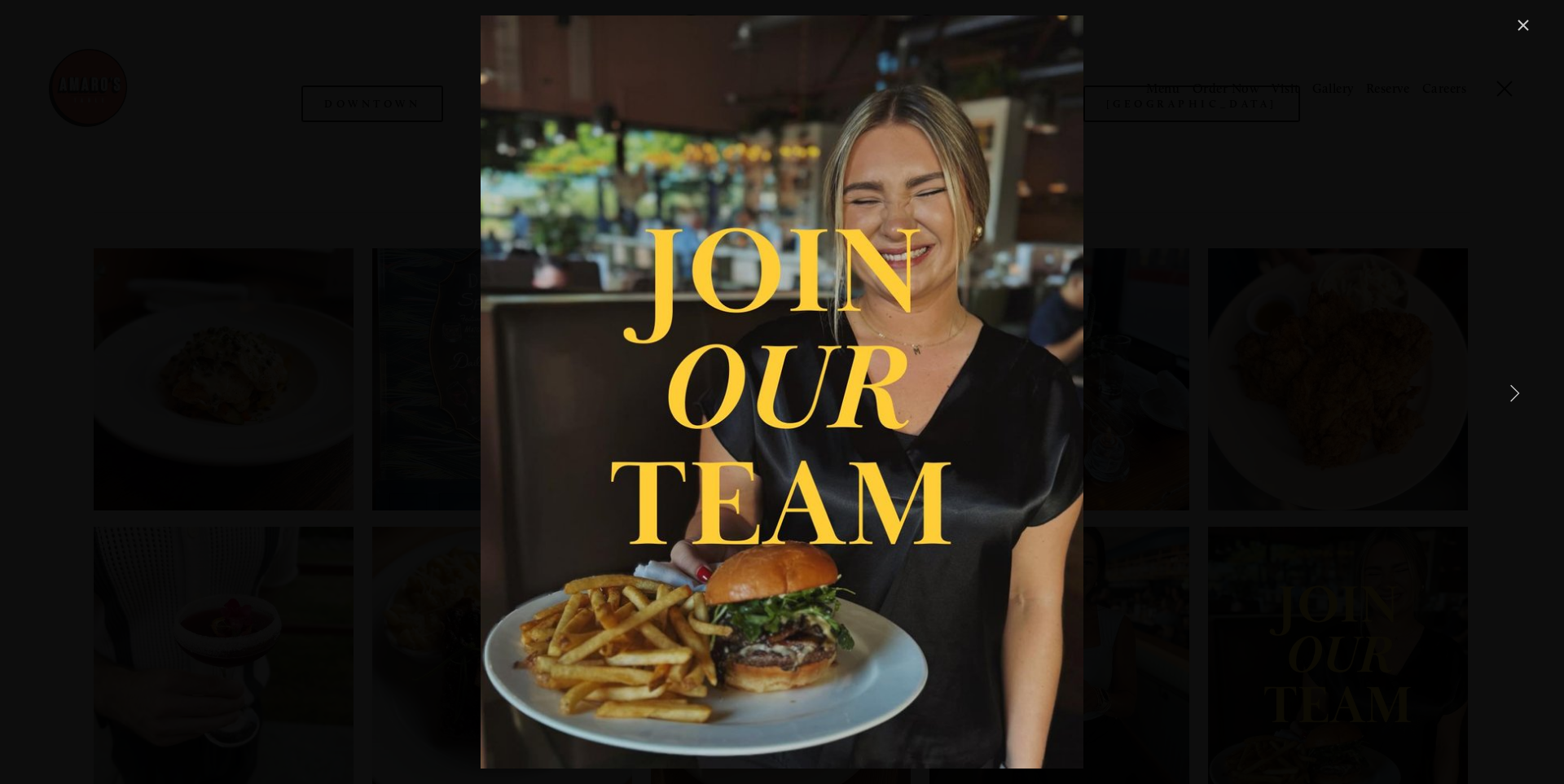
click at [1316, 424] on div "Want to work with a team that’s excited about delivering exceptional hospitalit…" at bounding box center [782, 392] width 1502 height 753
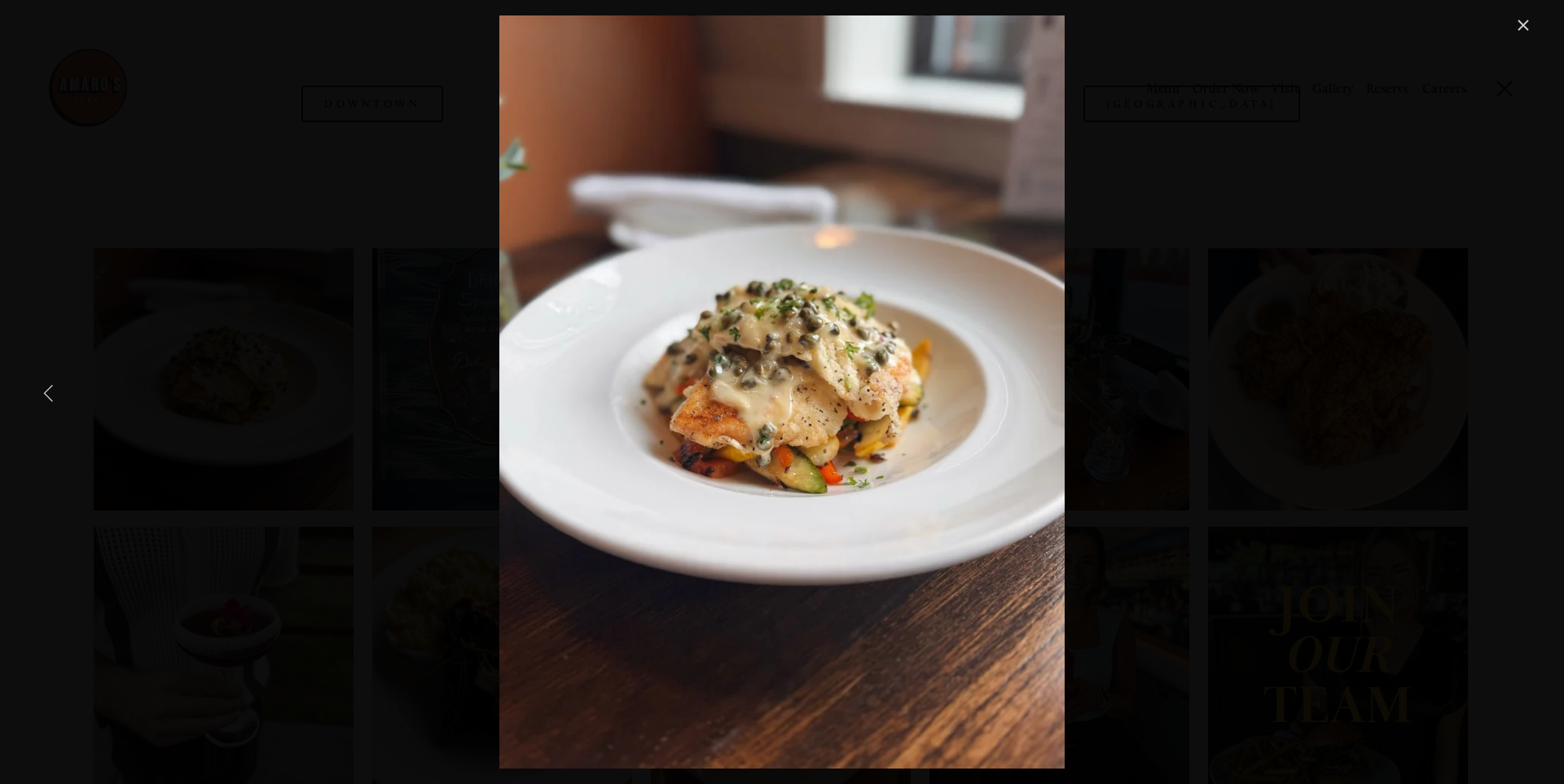
click at [36, 386] on link "Previous Item" at bounding box center [48, 392] width 35 height 35
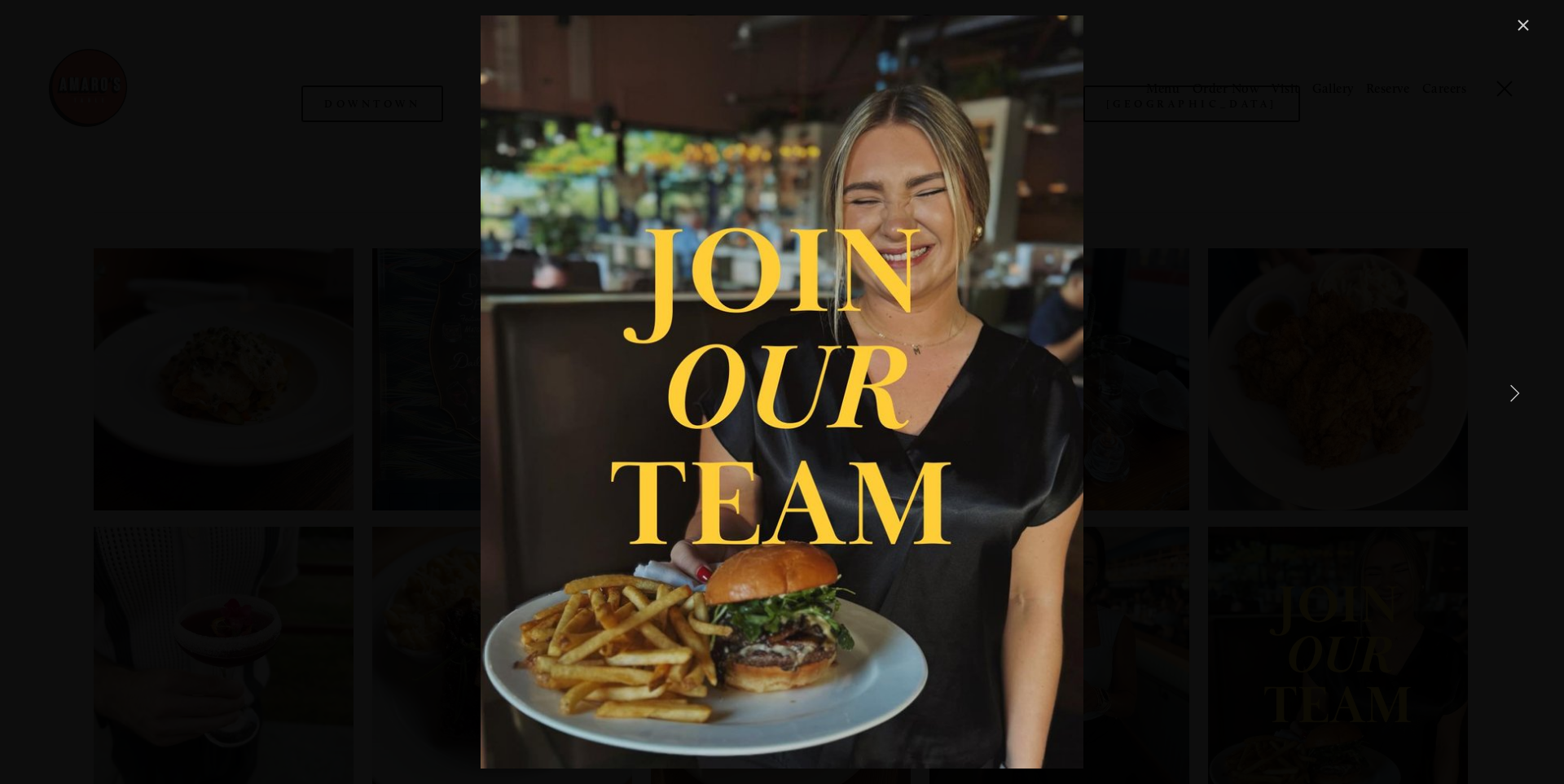
click at [1525, 22] on link "Close" at bounding box center [1523, 25] width 20 height 20
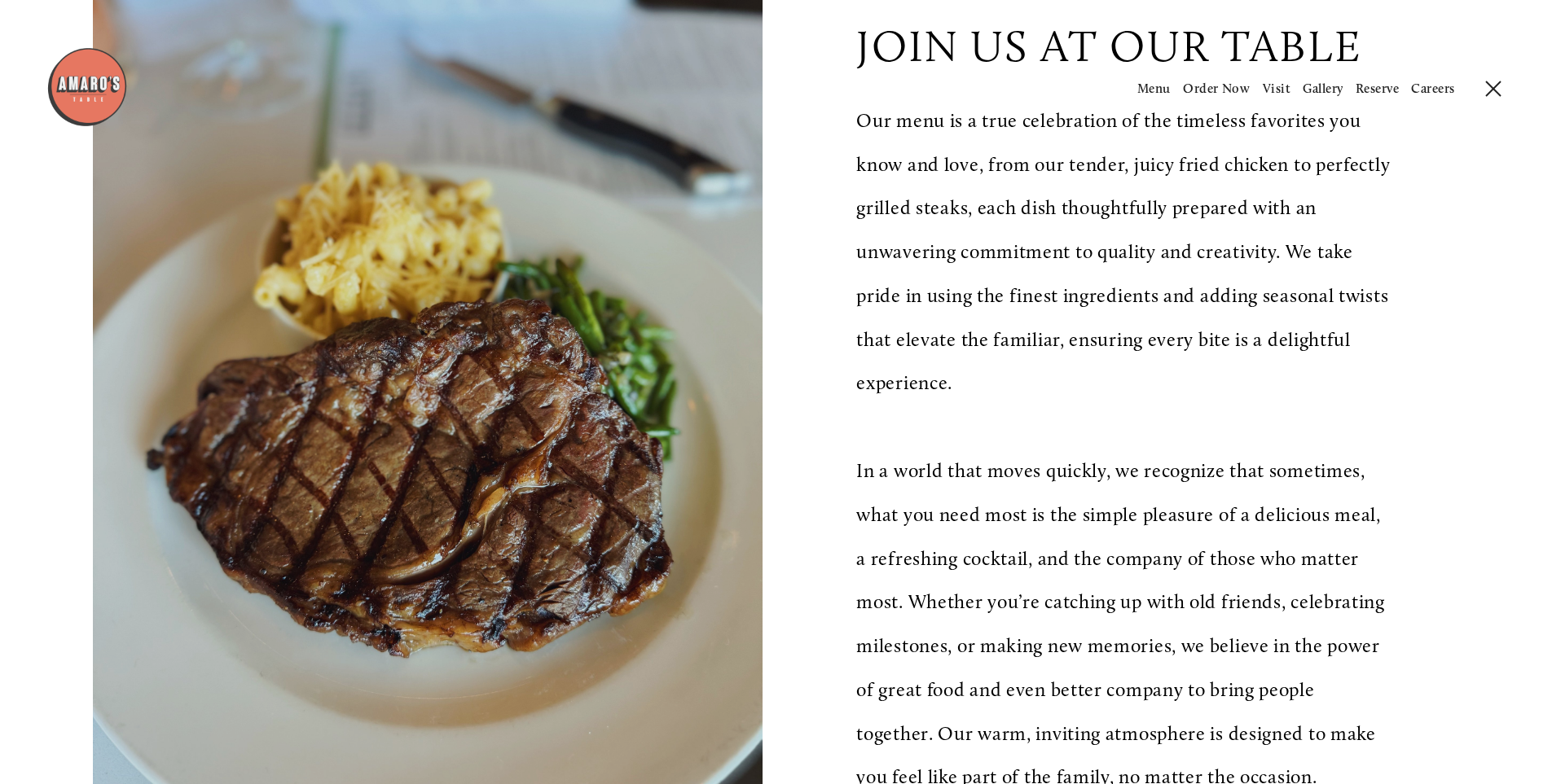
scroll to position [0, 0]
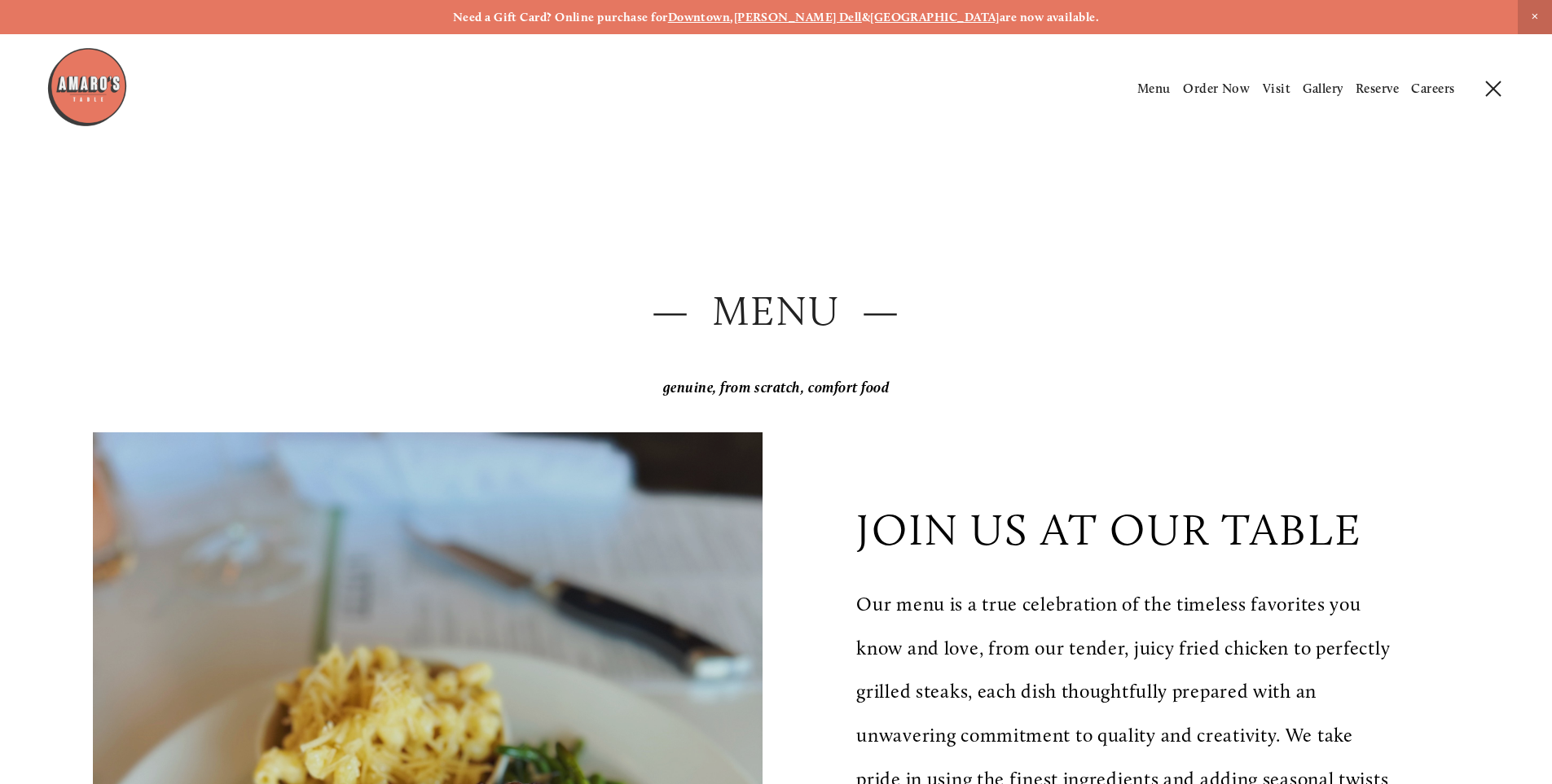
drag, startPoint x: 2, startPoint y: 465, endPoint x: 0, endPoint y: 2, distance: 463.0
